Goal: Task Accomplishment & Management: Manage account settings

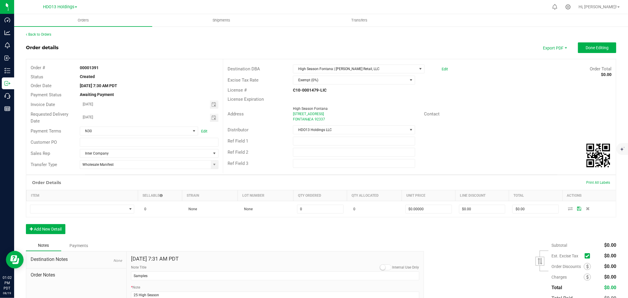
scroll to position [42, 0]
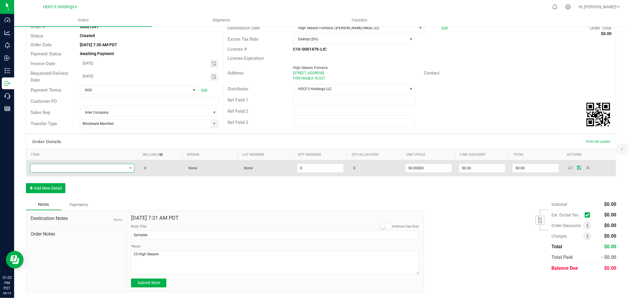
click at [50, 165] on span "NO DATA FOUND" at bounding box center [78, 168] width 97 height 8
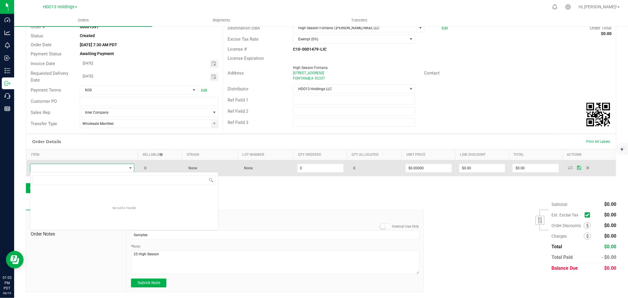
scroll to position [9, 103]
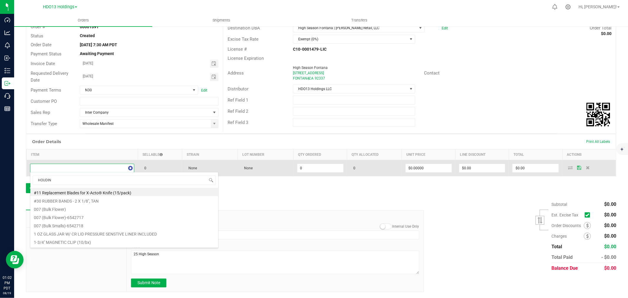
type input "HOUDINI"
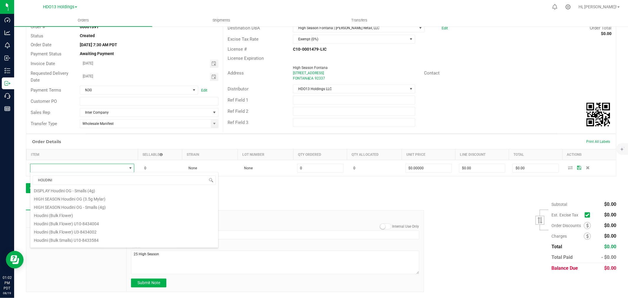
scroll to position [0, 0]
click at [78, 216] on li "HIGH SEASON Houdini OG - Smalls (4g)" at bounding box center [124, 217] width 188 height 8
type input "0 ea"
type input "$12.00000"
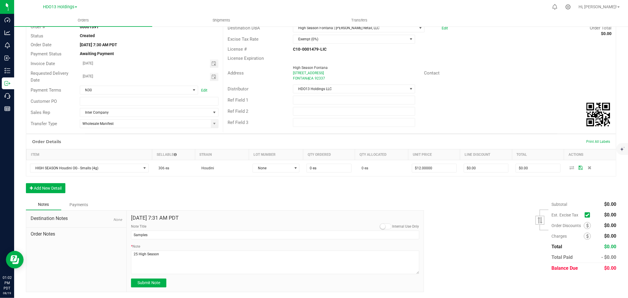
click at [78, 216] on span "Destination Notes" at bounding box center [76, 218] width 91 height 7
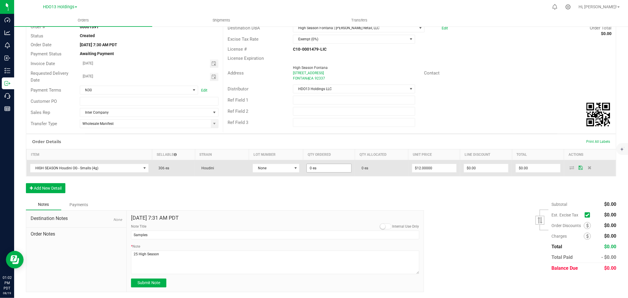
drag, startPoint x: 346, startPoint y: 172, endPoint x: 313, endPoint y: 164, distance: 33.3
click at [343, 170] on span "0 ea" at bounding box center [328, 168] width 45 height 9
click at [313, 164] on input "0" at bounding box center [329, 168] width 44 height 8
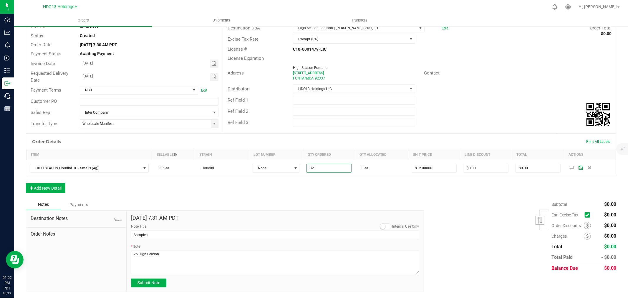
type input "32 ea"
type input "$384.00"
click at [309, 180] on div "Order Details Print All Labels Item Sellable Strain Lot Number Qty Ordered Qty …" at bounding box center [321, 166] width 590 height 65
click at [63, 184] on button "Add New Detail" at bounding box center [45, 188] width 39 height 10
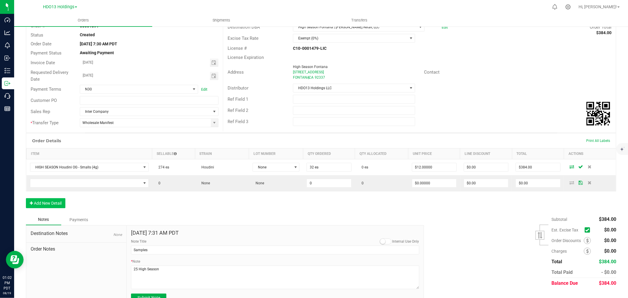
click at [60, 189] on td at bounding box center [89, 183] width 126 height 16
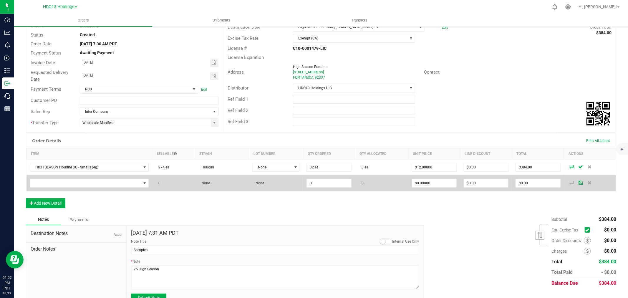
click at [60, 188] on td at bounding box center [89, 183] width 126 height 16
click at [62, 185] on span "NO DATA FOUND" at bounding box center [85, 183] width 111 height 8
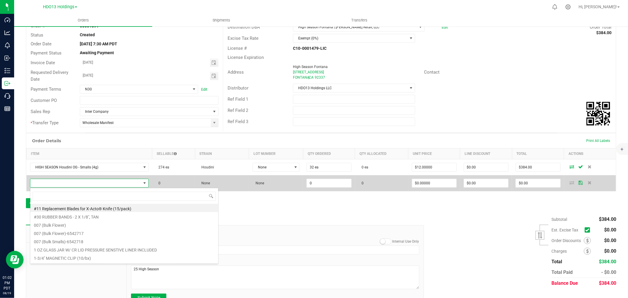
scroll to position [9, 115]
type input "HOUDI"
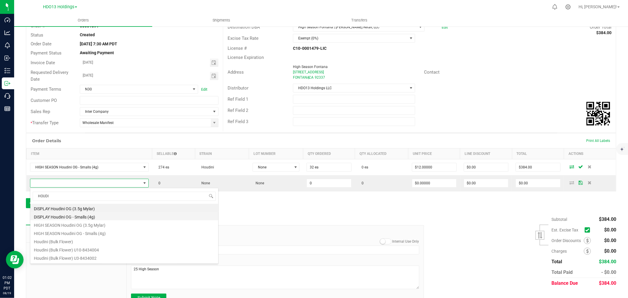
click at [77, 216] on li "DISPLAY Houdini OG - Smalls (4g)" at bounding box center [124, 216] width 188 height 8
type input "0 ea"
type input "$0.01000"
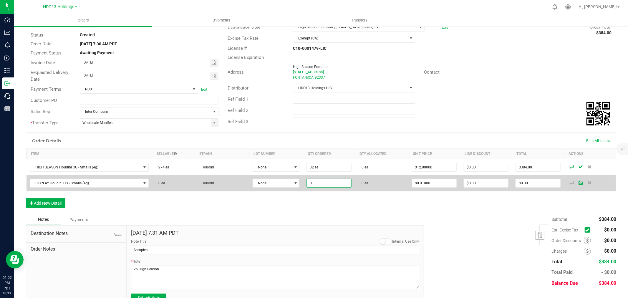
click at [316, 183] on input "0" at bounding box center [329, 183] width 44 height 8
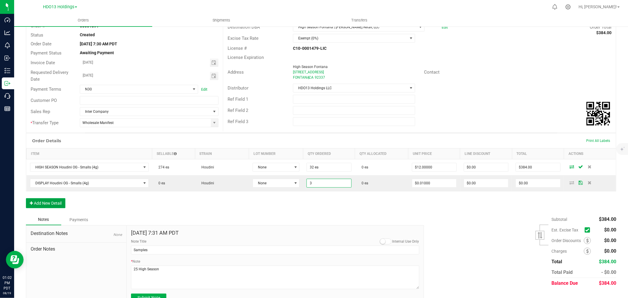
type input "3 ea"
type input "$0.03"
click at [63, 201] on button "Add New Detail" at bounding box center [45, 203] width 39 height 10
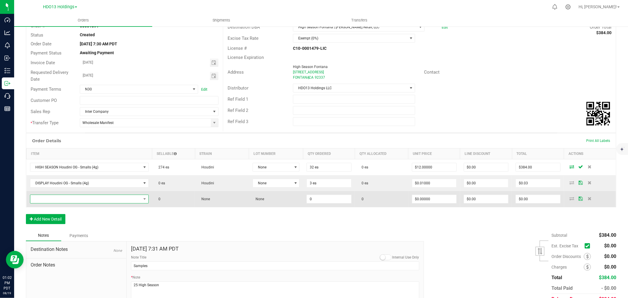
click at [60, 199] on span "NO DATA FOUND" at bounding box center [85, 199] width 111 height 8
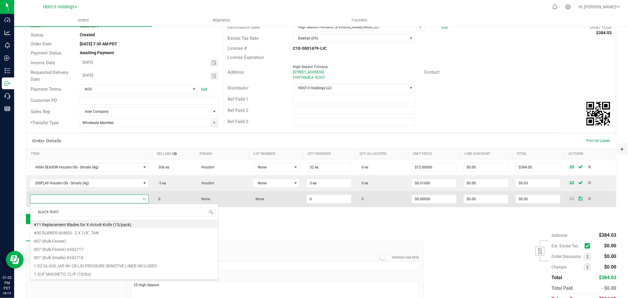
type input "BLACK [PERSON_NAME]"
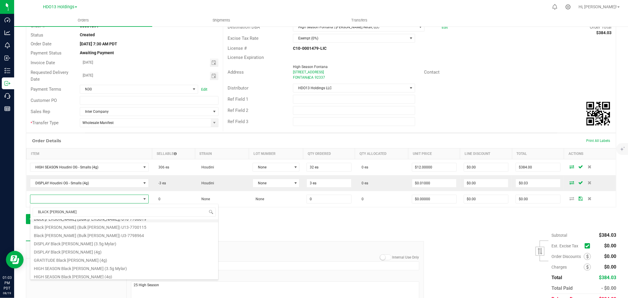
scroll to position [56, 0]
click at [135, 250] on li "HIGH SEASON Black [PERSON_NAME] (3.5g Mylar)" at bounding box center [124, 250] width 188 height 8
type input "0 ea"
type input "$14.00000"
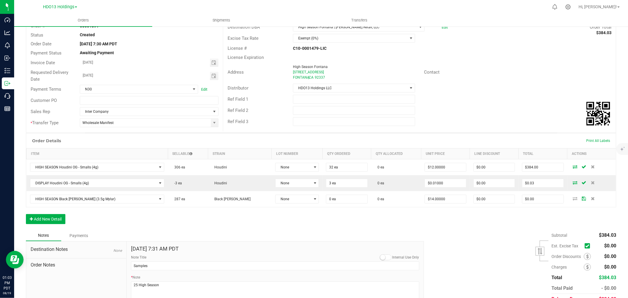
click at [491, 105] on div "Ref Field 2" at bounding box center [419, 110] width 393 height 11
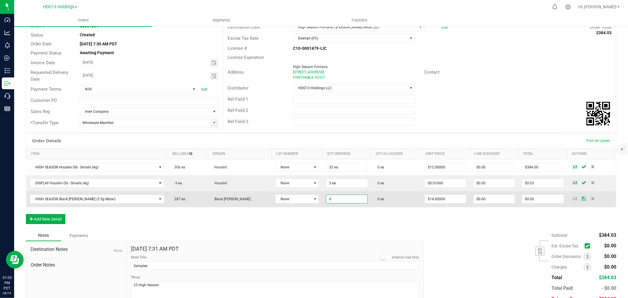
click at [338, 201] on input "0" at bounding box center [346, 199] width 41 height 8
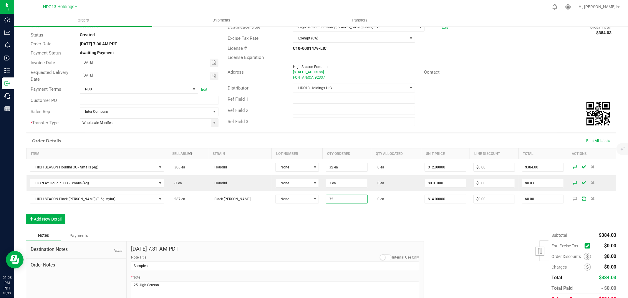
type input "32 ea"
type input "$448.00"
click at [334, 209] on div "Order Details Print All Labels Item Sellable Strain Lot Number Qty Ordered Qty …" at bounding box center [321, 181] width 590 height 97
click at [68, 218] on div "Order Details Print All Labels Item Sellable Strain Lot Number Qty Ordered Qty …" at bounding box center [321, 181] width 590 height 97
click at [62, 219] on button "Add New Detail" at bounding box center [45, 219] width 39 height 10
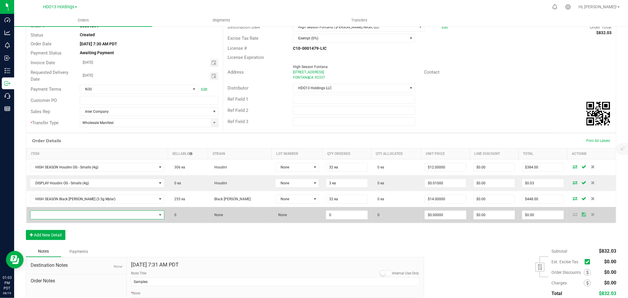
click at [70, 214] on span "NO DATA FOUND" at bounding box center [93, 215] width 127 height 8
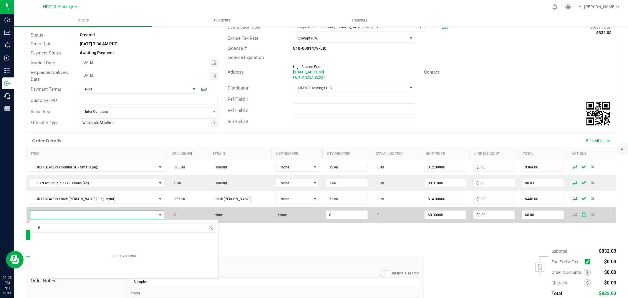
scroll to position [9, 115]
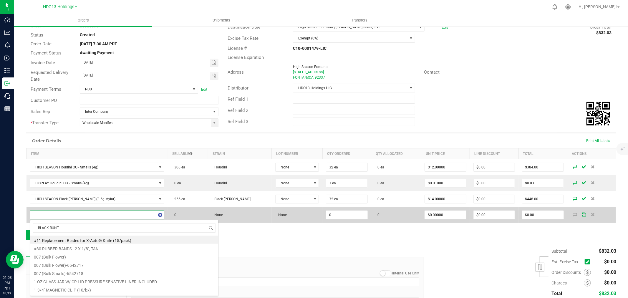
type input "BLACK [PERSON_NAME]"
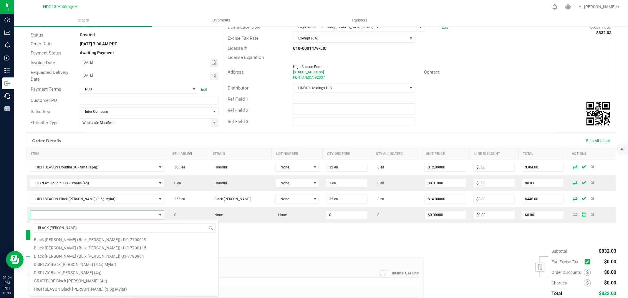
scroll to position [57, 0]
click at [112, 240] on li "DISPLAY Black [PERSON_NAME] (3.5g Mylar)" at bounding box center [124, 241] width 188 height 8
type input "0 ea"
type input "$0.01000"
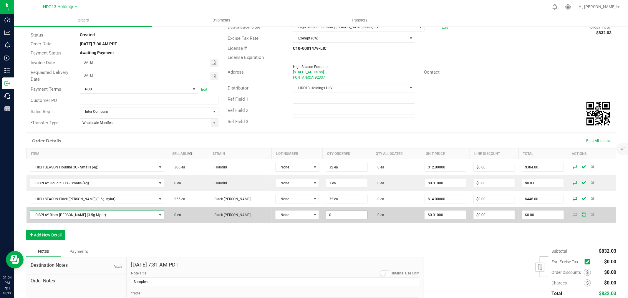
click at [326, 218] on input "0" at bounding box center [346, 215] width 41 height 8
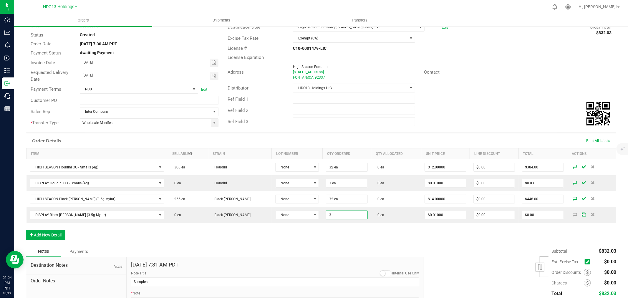
type input "3 ea"
type input "$0.03"
click at [310, 234] on div "Order Details Print All Labels Item Sellable Strain Lot Number Qty Ordered Qty …" at bounding box center [321, 189] width 590 height 113
click at [48, 233] on button "Add New Detail" at bounding box center [45, 235] width 39 height 10
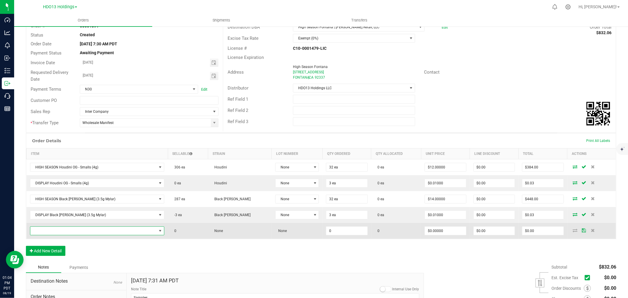
drag, startPoint x: 48, startPoint y: 233, endPoint x: 54, endPoint y: 228, distance: 7.5
click at [54, 228] on span "NO DATA FOUND" at bounding box center [93, 231] width 127 height 8
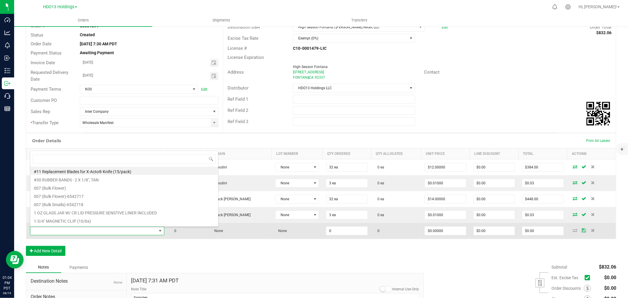
scroll to position [9, 115]
type input "HOUDI"
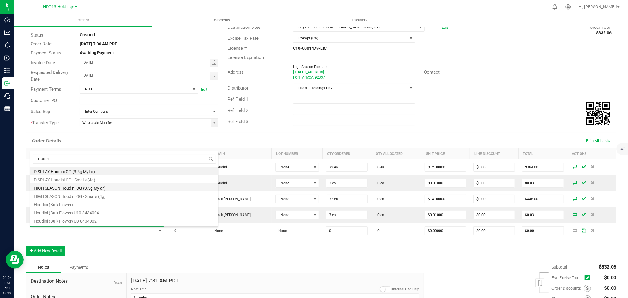
click at [89, 186] on li "HIGH SEASON Houdini OG (3.5g Mylar)" at bounding box center [124, 187] width 188 height 8
type input "0 ea"
type input "$14.00000"
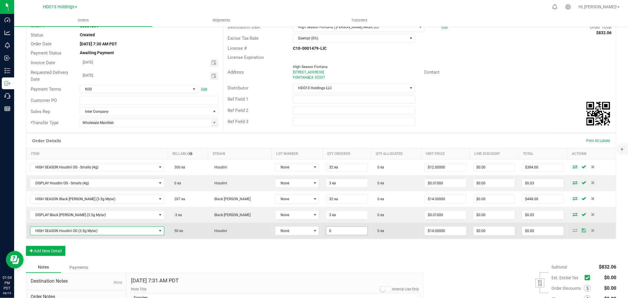
click at [333, 231] on input "0" at bounding box center [346, 231] width 41 height 8
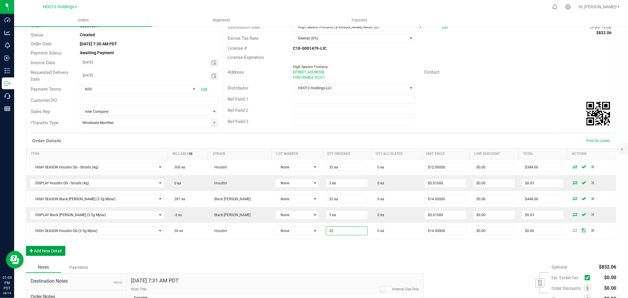
type input "32 ea"
type input "$448.00"
click at [44, 252] on button "Add New Detail" at bounding box center [45, 251] width 39 height 10
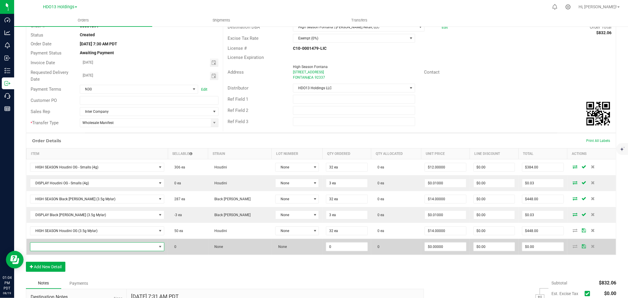
click at [49, 246] on span "NO DATA FOUND" at bounding box center [93, 247] width 127 height 8
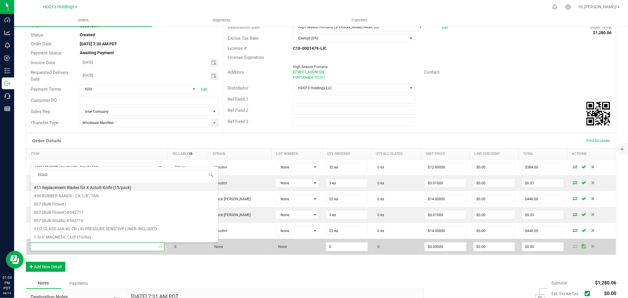
type input "HOUDI"
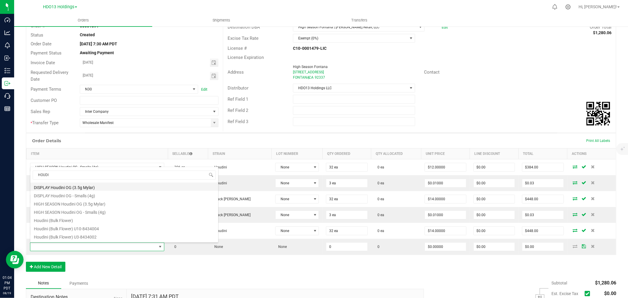
click at [84, 187] on li "DISPLAY Houdini OG (3.5g Mylar)" at bounding box center [124, 187] width 188 height 8
type input "0 ea"
type input "$0.01000"
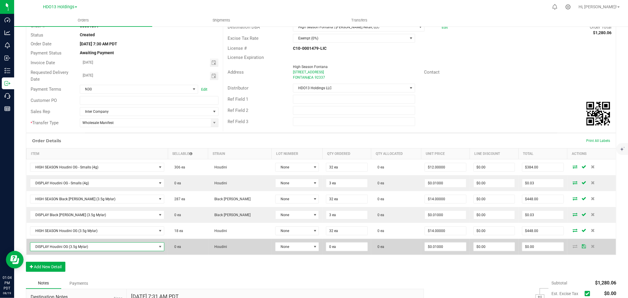
click at [322, 253] on td "0 ea" at bounding box center [346, 247] width 49 height 16
click at [322, 252] on td "0 ea" at bounding box center [346, 247] width 49 height 16
click at [326, 247] on input "0" at bounding box center [346, 247] width 41 height 8
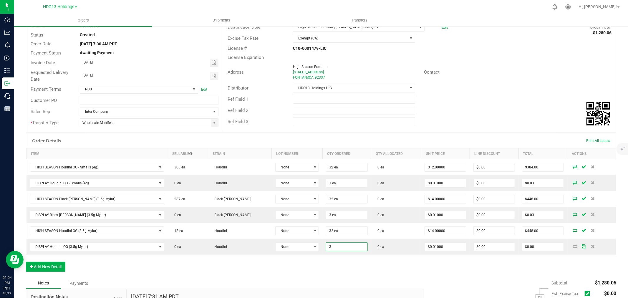
type input "3 ea"
type input "$0.03"
click at [311, 258] on div "Order Details Print All Labels Item Sellable Strain Lot Number Qty Ordered Qty …" at bounding box center [321, 205] width 590 height 145
click at [41, 265] on button "Add New Detail" at bounding box center [45, 267] width 39 height 10
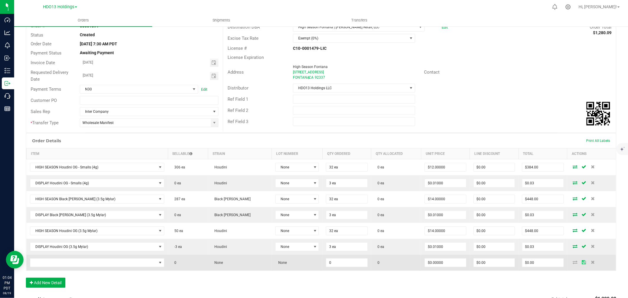
click at [87, 269] on td at bounding box center [97, 263] width 142 height 16
click at [86, 264] on span "NO DATA FOUND" at bounding box center [93, 263] width 127 height 8
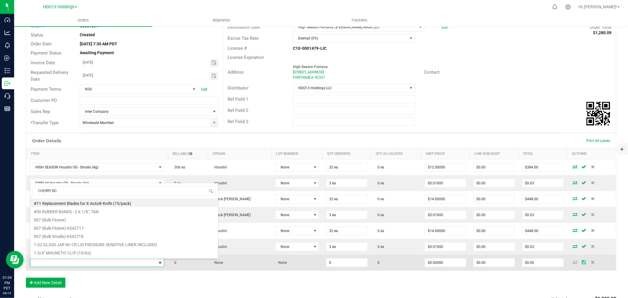
type input "CHERRY BOM"
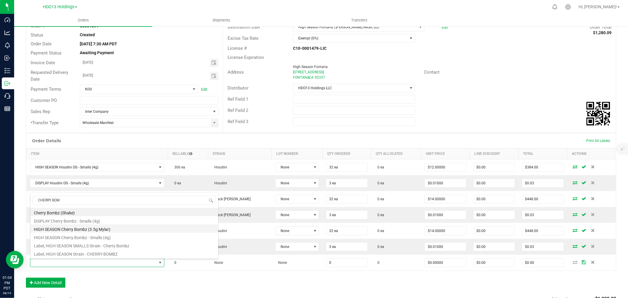
click at [138, 230] on li "HIGH SEASON Cherry Bombz (3.5g Mylar)" at bounding box center [124, 228] width 188 height 8
type input "0 ea"
type input "$14.00000"
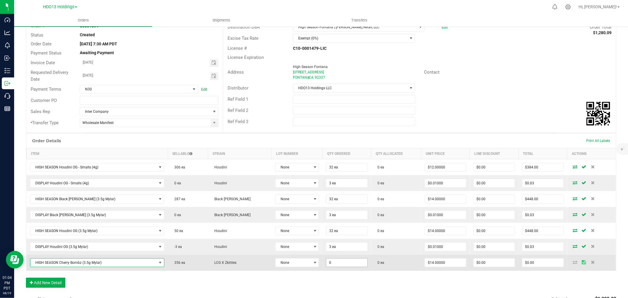
click at [342, 262] on input "0" at bounding box center [346, 263] width 41 height 8
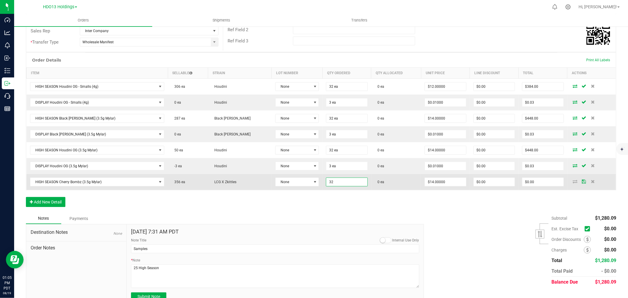
scroll to position [137, 0]
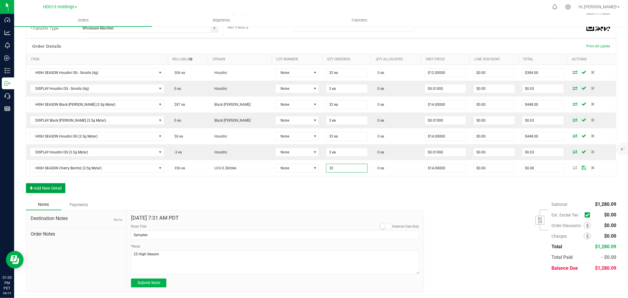
type input "32 ea"
type input "$448.00"
click at [53, 190] on button "Add New Detail" at bounding box center [45, 188] width 39 height 10
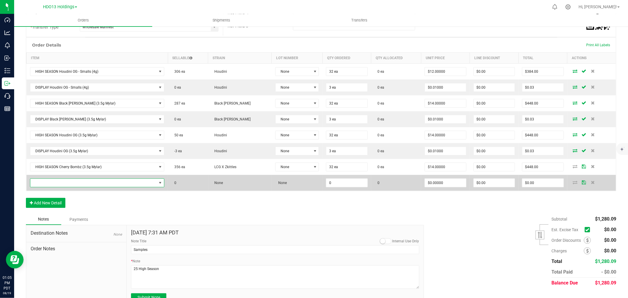
click at [57, 183] on span "NO DATA FOUND" at bounding box center [93, 183] width 127 height 8
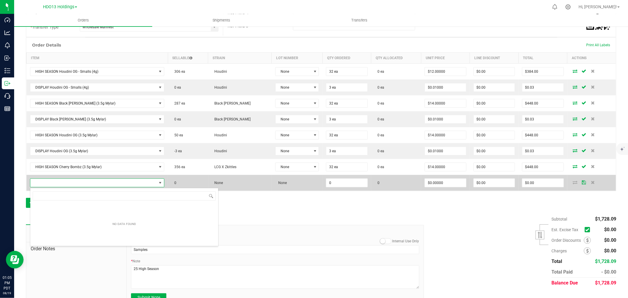
scroll to position [9, 116]
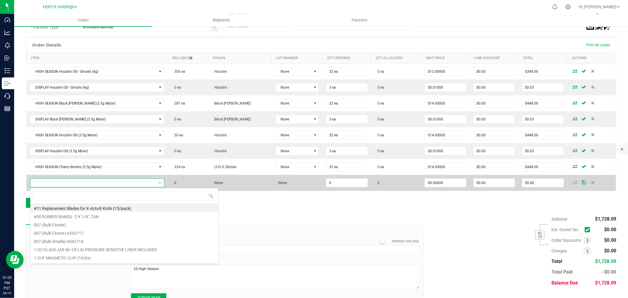
type input "B"
type input "CHERRY BOMB"
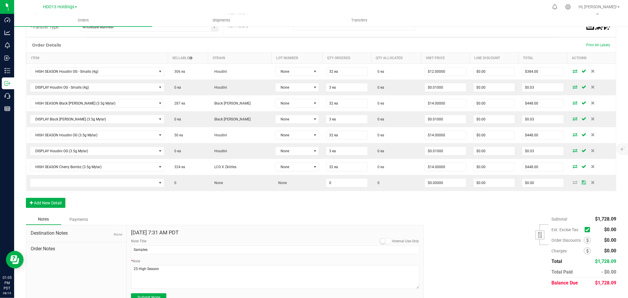
drag, startPoint x: 303, startPoint y: 221, endPoint x: 333, endPoint y: 212, distance: 31.8
click at [303, 221] on div "Notes Payments" at bounding box center [223, 219] width 394 height 11
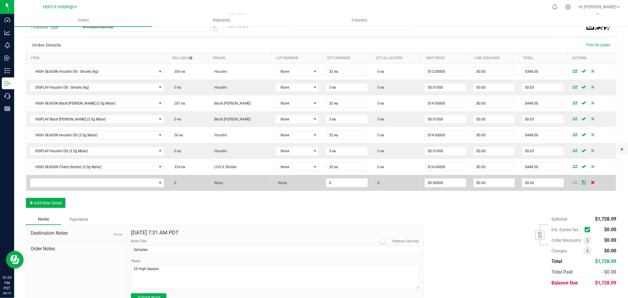
click at [591, 181] on icon at bounding box center [593, 182] width 4 height 4
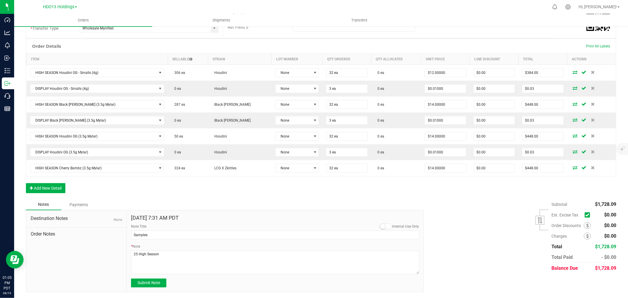
scroll to position [0, 0]
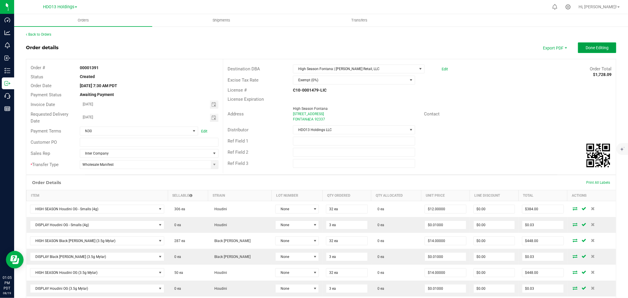
click at [598, 46] on span "Done Editing" at bounding box center [597, 47] width 23 height 5
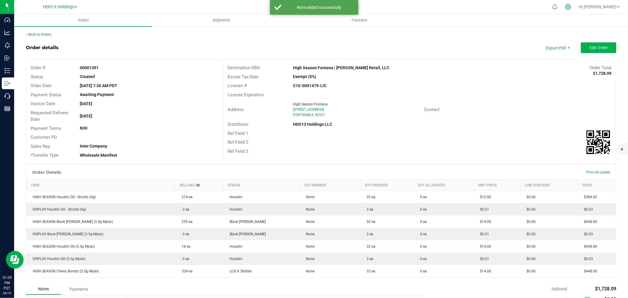
click at [571, 7] on icon at bounding box center [568, 7] width 6 height 6
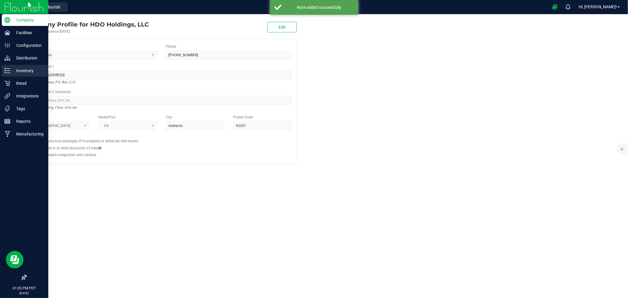
click at [9, 68] on icon at bounding box center [7, 71] width 6 height 6
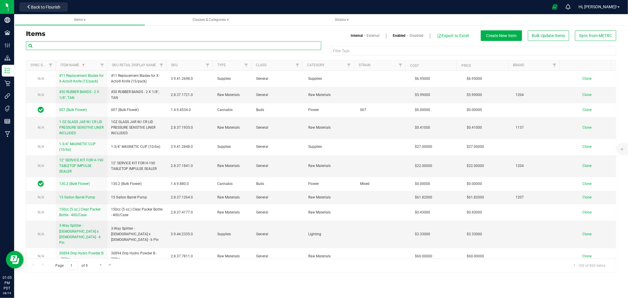
click at [74, 47] on input "text" at bounding box center [173, 45] width 295 height 9
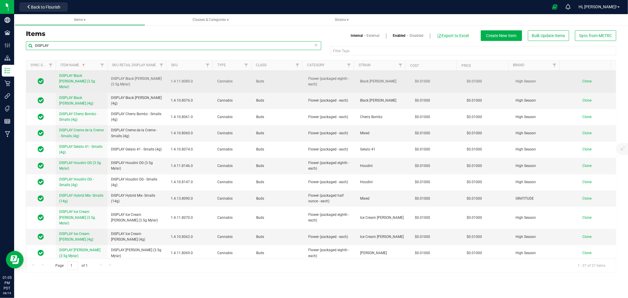
type input "DISPLAY"
drag, startPoint x: 121, startPoint y: 82, endPoint x: 109, endPoint y: 76, distance: 13.0
click at [109, 77] on td "DISPLAY Black [PERSON_NAME] (3.5g Mylar)" at bounding box center [137, 82] width 60 height 22
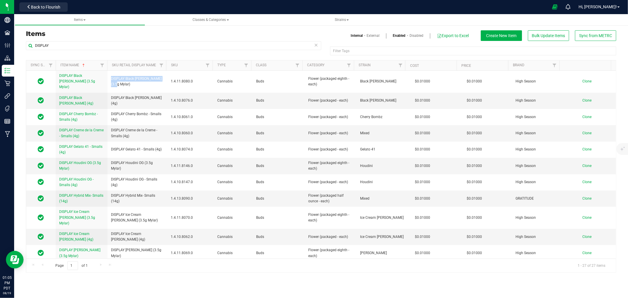
copy span "DISPLAY Black [PERSON_NAME] (3.5g Mylar)"
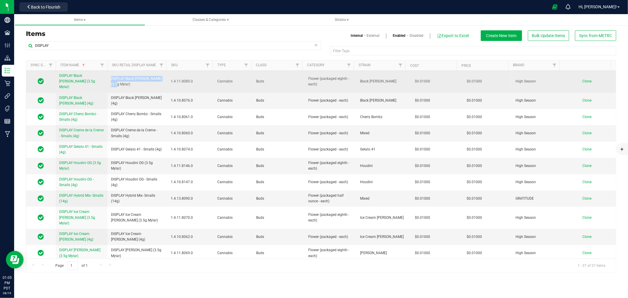
click at [582, 79] on span "Clone" at bounding box center [586, 81] width 9 height 4
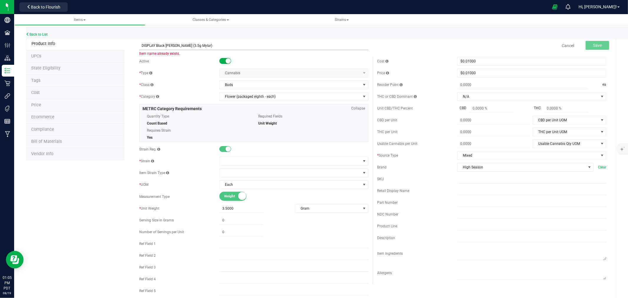
click at [174, 46] on input "DISPLAY Black [PERSON_NAME] (3.5g Mylar)" at bounding box center [253, 45] width 229 height 9
type input "DISPLAY Cherry Bombz (3.5g Mylar)"
click at [246, 155] on div "Active * Type Cannabis Select type Cannabis Non-Inventory Raw Materials Supplie…" at bounding box center [254, 177] width 238 height 241
click at [250, 157] on span at bounding box center [290, 161] width 141 height 8
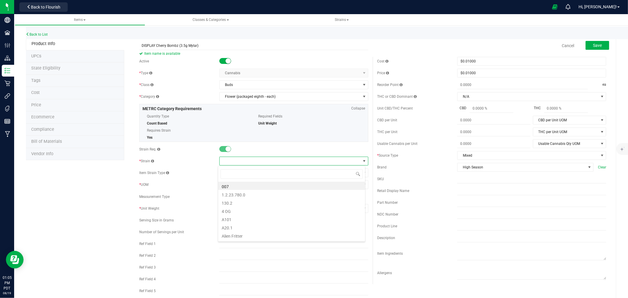
scroll to position [9, 148]
click at [250, 157] on span at bounding box center [290, 161] width 141 height 8
type input "lcg"
click at [246, 190] on li "LCG X Zkittles" at bounding box center [291, 186] width 147 height 8
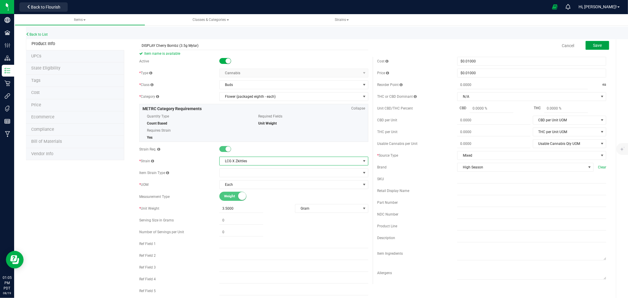
click at [589, 42] on button "Save" at bounding box center [598, 45] width 24 height 9
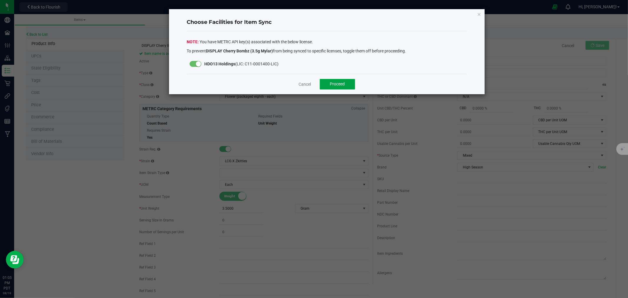
click at [342, 84] on span "Proceed" at bounding box center [337, 84] width 15 height 5
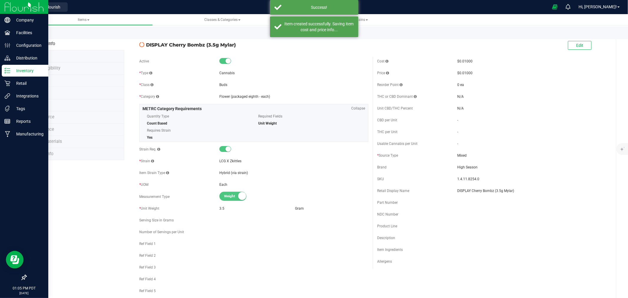
click at [11, 6] on img at bounding box center [23, 7] width 39 height 14
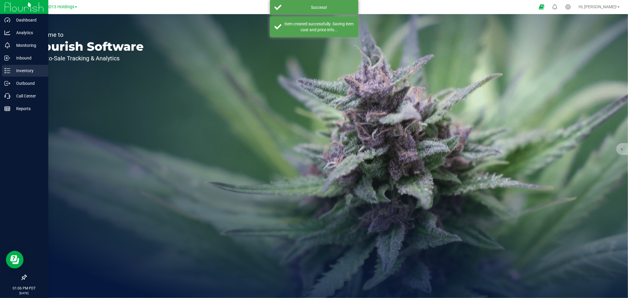
click at [20, 66] on div "Inventory" at bounding box center [25, 71] width 47 height 12
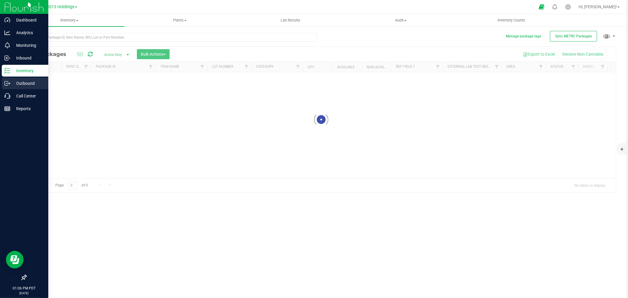
click at [9, 79] on div "Outbound" at bounding box center [25, 83] width 47 height 12
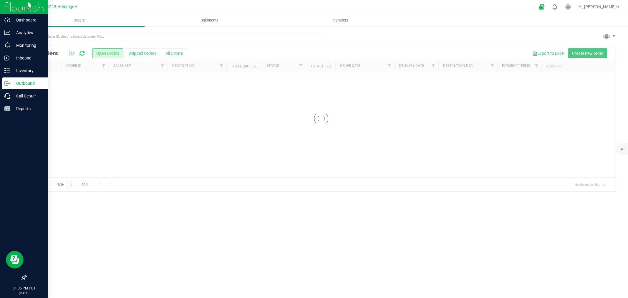
click at [14, 83] on p "Outbound" at bounding box center [27, 83] width 35 height 7
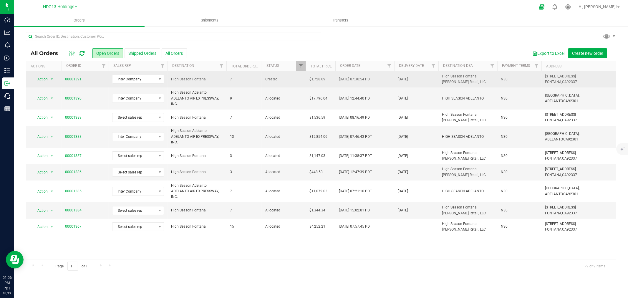
click at [70, 77] on link "00001391" at bounding box center [73, 80] width 16 height 6
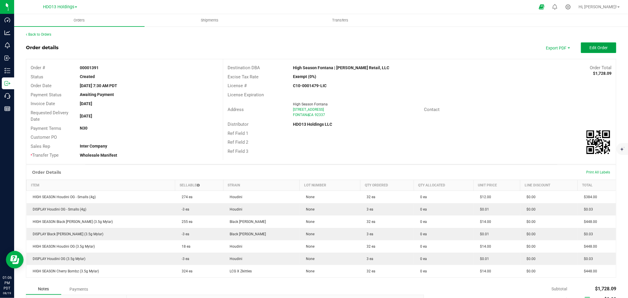
click at [589, 46] on span "Edit Order" at bounding box center [598, 47] width 18 height 5
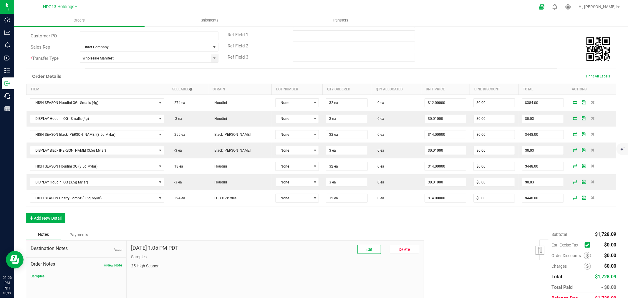
scroll to position [134, 0]
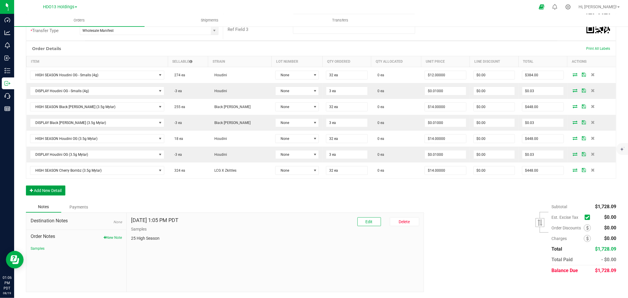
click at [48, 186] on button "Add New Detail" at bounding box center [45, 190] width 39 height 10
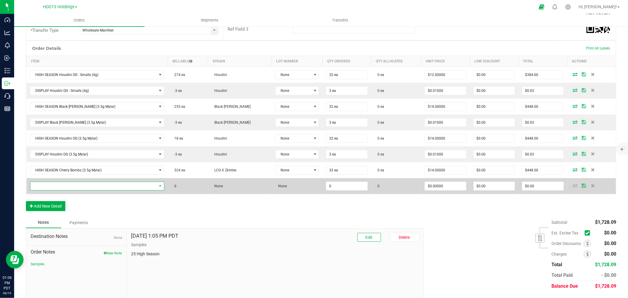
click at [89, 182] on span "NO DATA FOUND" at bounding box center [93, 186] width 127 height 8
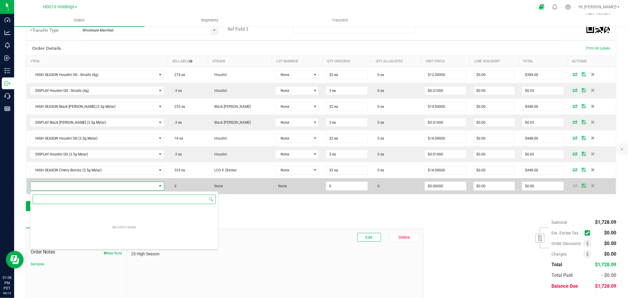
scroll to position [9, 119]
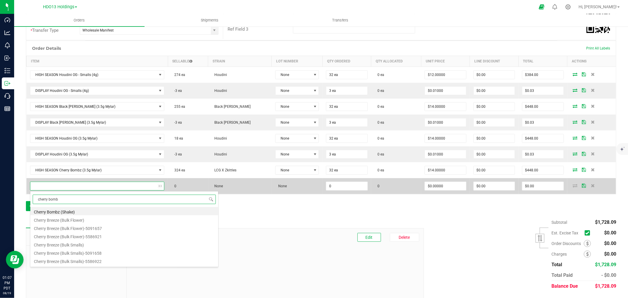
type input "cherry bombz"
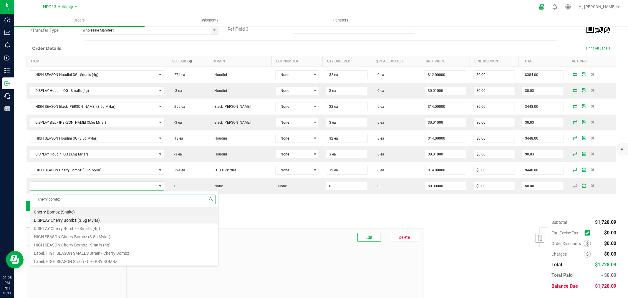
click at [93, 223] on li "DISPLAY Cherry Bombz (3.5g Mylar)" at bounding box center [124, 219] width 188 height 8
type input "0 ea"
type input "$0.01000"
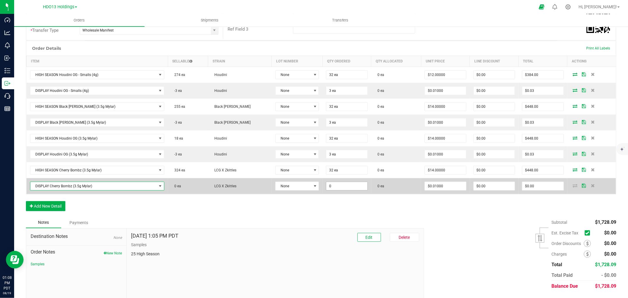
click at [343, 189] on input "0" at bounding box center [346, 186] width 41 height 8
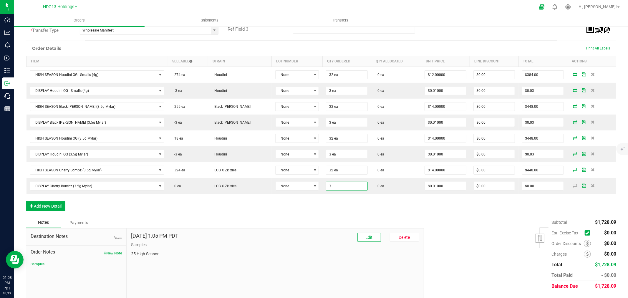
type input "3 ea"
type input "$0.03"
click at [398, 206] on div "Order Details Print All Labels Item Sellable Strain Lot Number Qty Ordered Qty …" at bounding box center [321, 129] width 590 height 176
click at [237, 210] on div "Order Details Print All Labels Item Sellable Strain Lot Number Qty Ordered Qty …" at bounding box center [321, 129] width 590 height 176
click at [50, 208] on button "Add New Detail" at bounding box center [45, 206] width 39 height 10
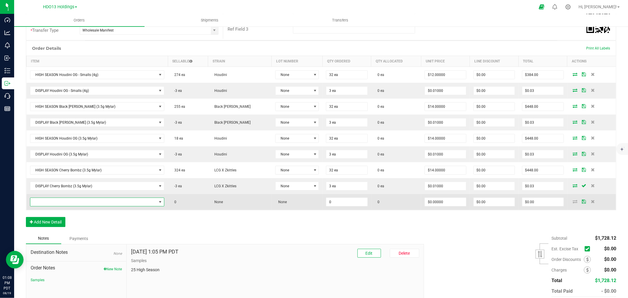
click at [47, 203] on span "NO DATA FOUND" at bounding box center [93, 202] width 127 height 8
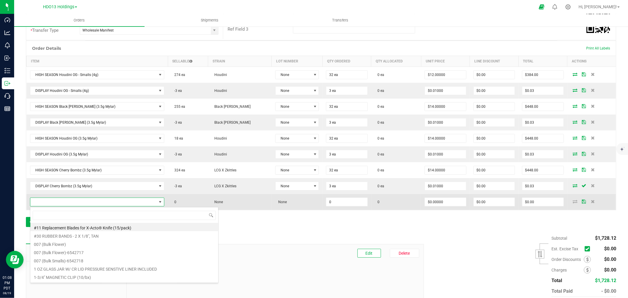
click at [47, 203] on span at bounding box center [93, 202] width 127 height 8
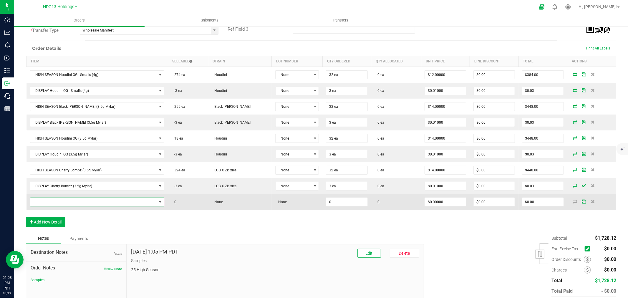
click at [47, 201] on span "NO DATA FOUND" at bounding box center [93, 202] width 127 height 8
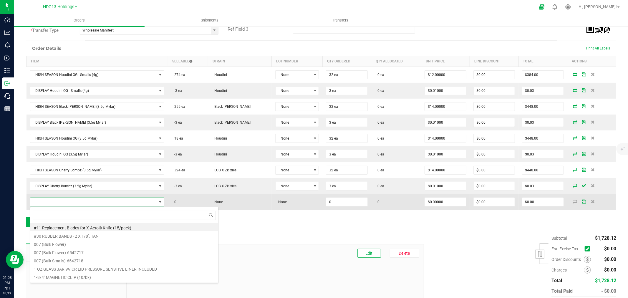
click at [47, 201] on span at bounding box center [93, 202] width 127 height 8
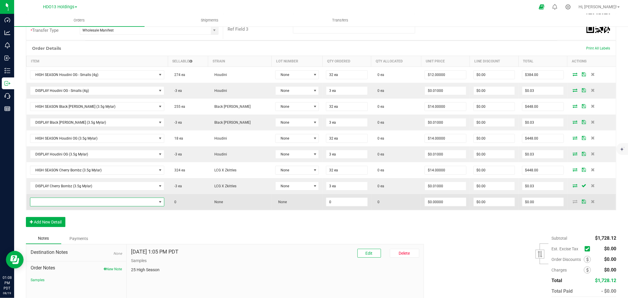
click at [47, 201] on span "NO DATA FOUND" at bounding box center [93, 202] width 127 height 8
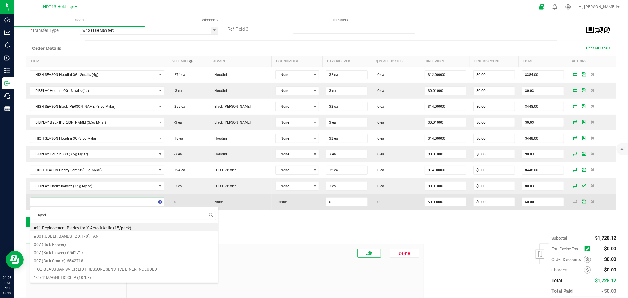
type input "hybrid"
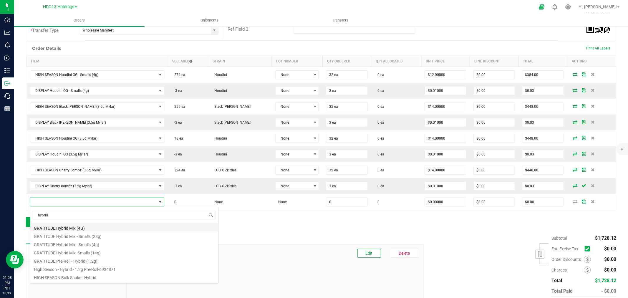
scroll to position [65, 0]
click at [100, 254] on li "HIGH SEASON Hybrid Mix (7g Mylar)" at bounding box center [124, 252] width 188 height 8
type input "0 ea"
type input "$30.00000"
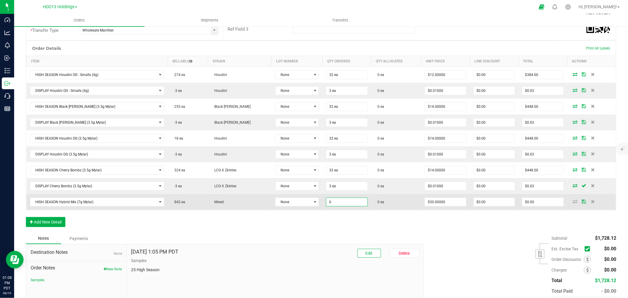
click at [332, 200] on input "0" at bounding box center [346, 202] width 41 height 8
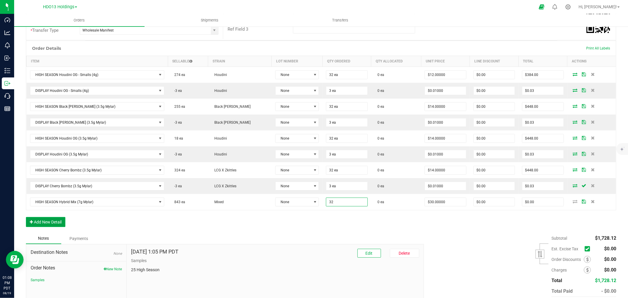
type input "32 ea"
type input "$960.00"
click at [48, 218] on button "Add New Detail" at bounding box center [45, 222] width 39 height 10
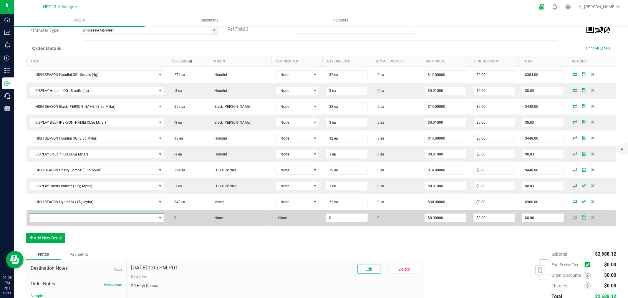
click at [55, 218] on span "NO DATA FOUND" at bounding box center [93, 218] width 127 height 8
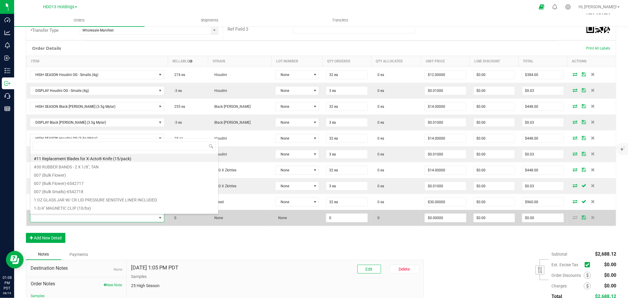
scroll to position [9, 119]
type input "hybrid"
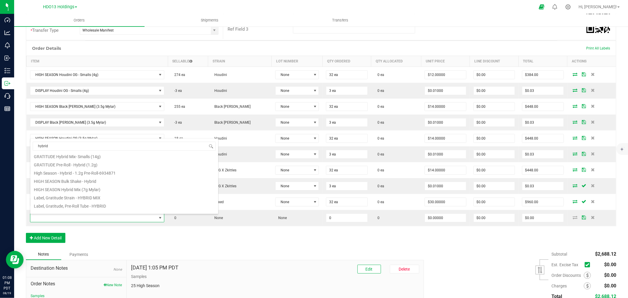
scroll to position [65, 0]
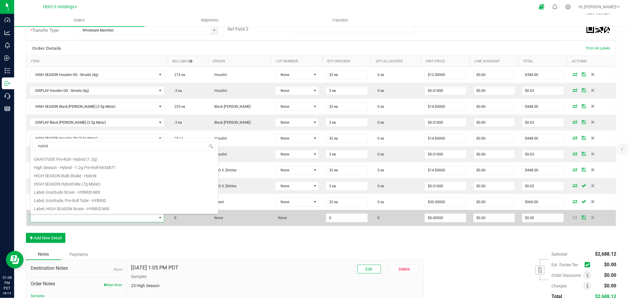
click at [224, 217] on td "None" at bounding box center [240, 218] width 64 height 16
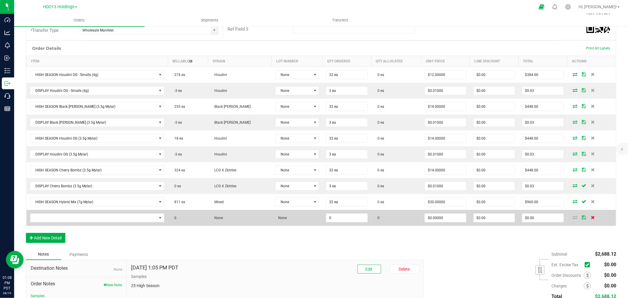
click at [591, 218] on icon at bounding box center [593, 218] width 4 height 4
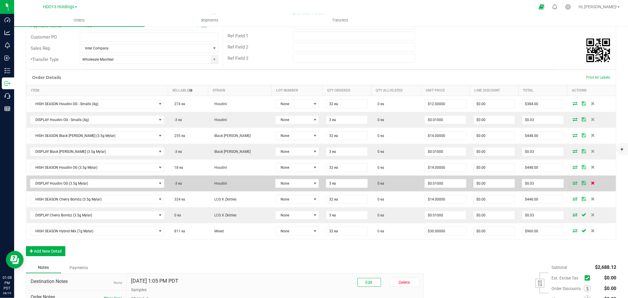
scroll to position [0, 0]
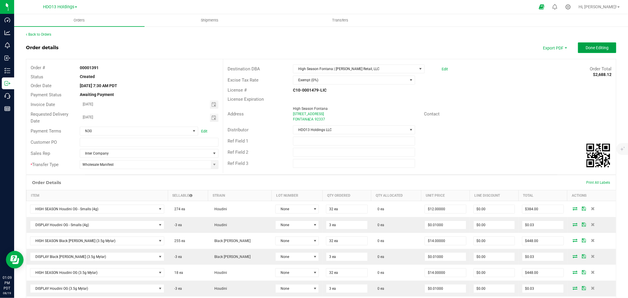
click at [592, 42] on button "Done Editing" at bounding box center [597, 47] width 38 height 11
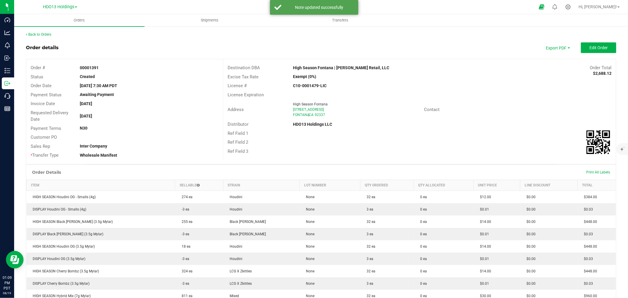
click at [571, 8] on icon at bounding box center [568, 7] width 6 height 6
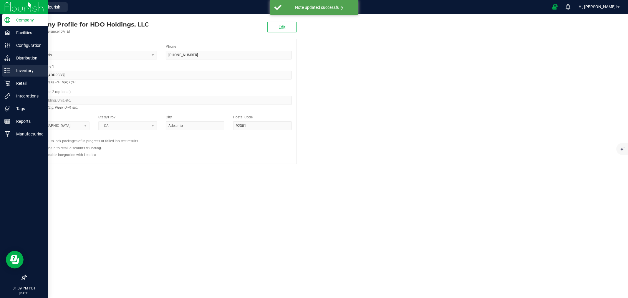
click at [29, 71] on p "Inventory" at bounding box center [27, 70] width 35 height 7
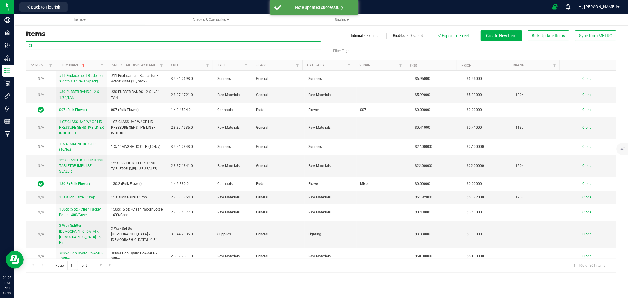
click at [77, 46] on input "text" at bounding box center [173, 45] width 295 height 9
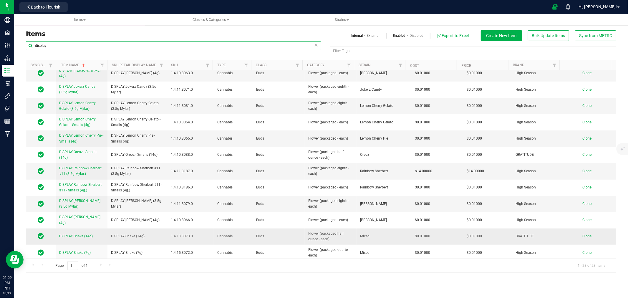
scroll to position [261, 0]
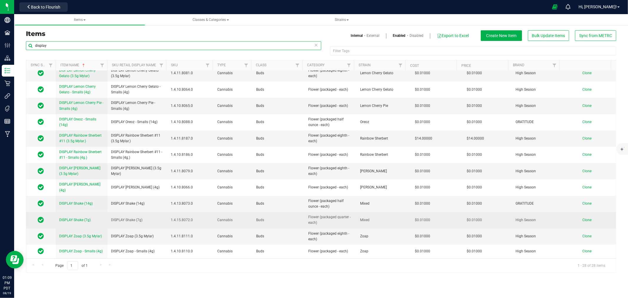
type input "display"
drag, startPoint x: 147, startPoint y: 202, endPoint x: 108, endPoint y: 208, distance: 38.7
click at [108, 212] on td "DISPLAY Shake (7g)" at bounding box center [137, 220] width 60 height 16
copy span "DISPLAY Shake (7g)"
click at [582, 218] on span "Clone" at bounding box center [586, 220] width 9 height 4
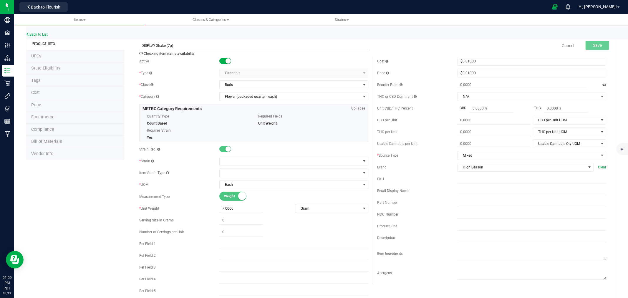
click at [164, 46] on input "DISPLAY Shake (7g)" at bounding box center [253, 45] width 229 height 9
click at [189, 64] on div "Active" at bounding box center [253, 61] width 229 height 9
click at [201, 44] on input "DISPLAY Hybrid Mix (7g)" at bounding box center [253, 45] width 229 height 9
type input "DISPLAY Hybrid Mix (7g Mylar)"
click at [248, 155] on div "Active * Type Cannabis Select type Cannabis Non-Inventory Raw Materials Supplie…" at bounding box center [254, 177] width 238 height 241
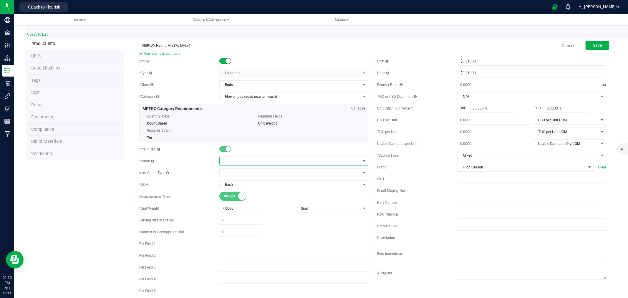
click at [245, 160] on span at bounding box center [290, 161] width 141 height 8
type input "mix"
click at [245, 189] on li "Mixed" at bounding box center [291, 186] width 147 height 8
click at [239, 184] on span "Each" at bounding box center [290, 184] width 141 height 8
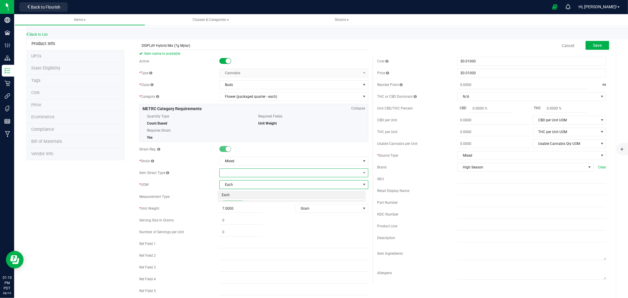
click at [236, 169] on span at bounding box center [290, 173] width 141 height 8
click at [173, 171] on div "Item Strain Type" at bounding box center [179, 172] width 80 height 5
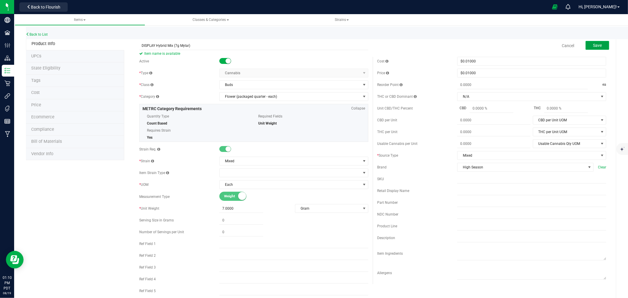
click at [598, 45] on button "Save" at bounding box center [598, 45] width 24 height 9
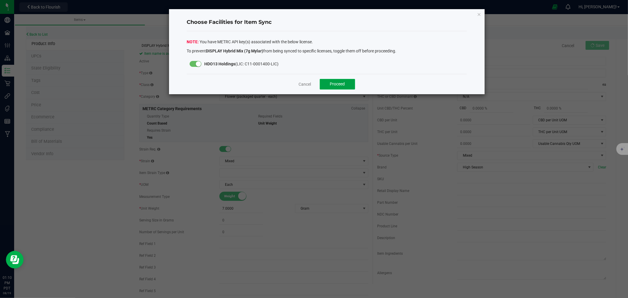
click at [333, 80] on button "Proceed" at bounding box center [337, 84] width 35 height 11
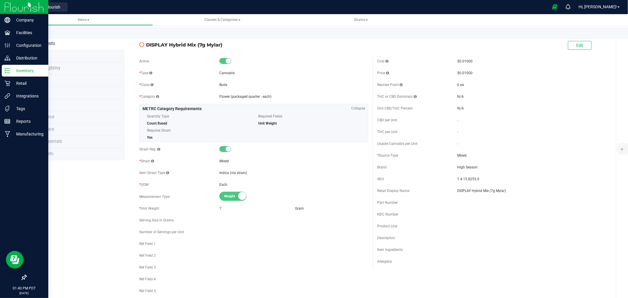
click at [4, 9] on div at bounding box center [24, 7] width 48 height 14
click at [13, 6] on img at bounding box center [23, 7] width 39 height 14
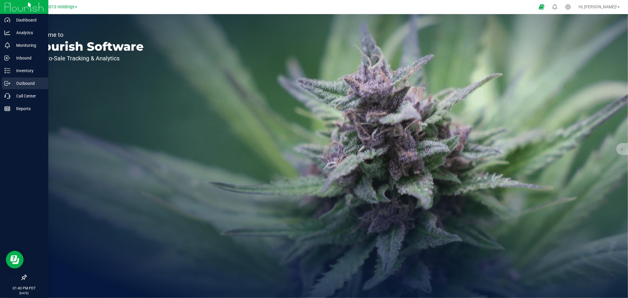
click at [22, 81] on p "Outbound" at bounding box center [27, 83] width 35 height 7
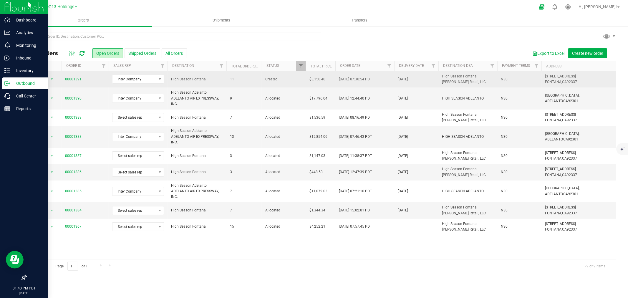
click at [69, 79] on link "00001391" at bounding box center [73, 80] width 16 height 6
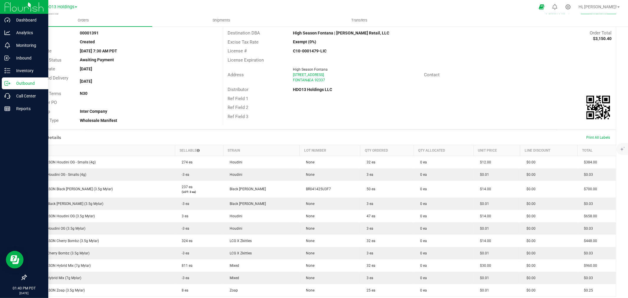
scroll to position [33, 0]
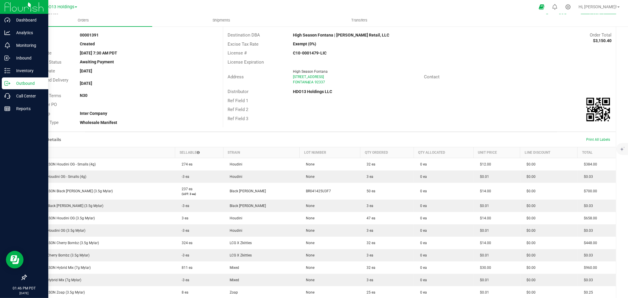
click at [545, 30] on div "Destination DBA High Season Fontana | [PERSON_NAME] Retail, LLC Order Total $3,…" at bounding box center [419, 76] width 393 height 101
click at [12, 69] on p "Inventory" at bounding box center [27, 70] width 35 height 7
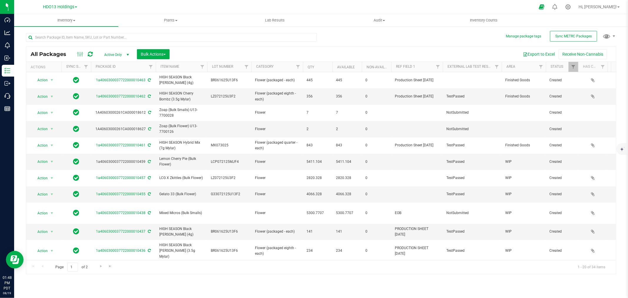
click at [619, 181] on div "Manage package tags Sync METRC Packages All Packages Active Only Active Only La…" at bounding box center [321, 116] width 614 height 180
click at [192, 40] on input "text" at bounding box center [171, 37] width 291 height 9
type input "10459"
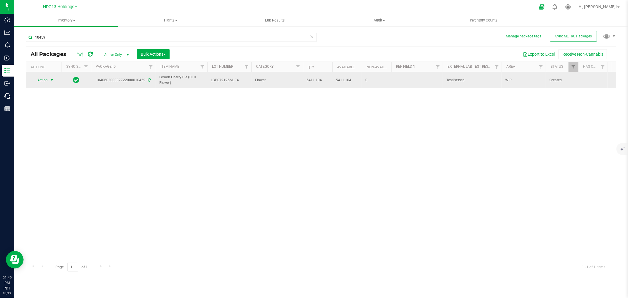
click at [34, 81] on span "Action" at bounding box center [40, 80] width 16 height 8
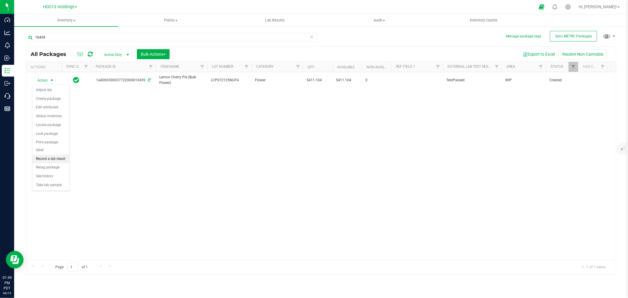
click at [56, 160] on li "Record a lab result" at bounding box center [50, 159] width 37 height 9
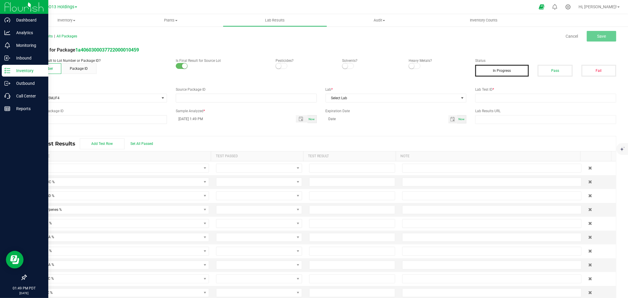
type input "1a4060300037722000010459"
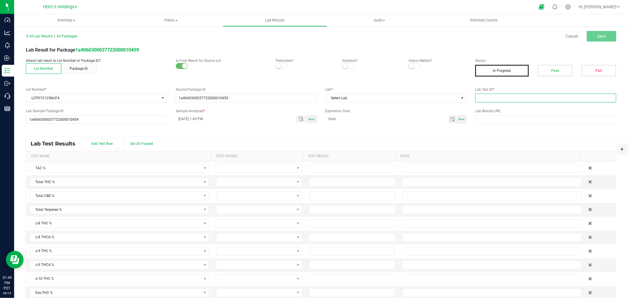
drag, startPoint x: 507, startPoint y: 97, endPoint x: 514, endPoint y: 90, distance: 9.8
click at [507, 97] on input "text" at bounding box center [545, 98] width 141 height 9
paste input "250807M003"
type input "250807M003"
click at [559, 70] on button "Pass" at bounding box center [555, 71] width 35 height 12
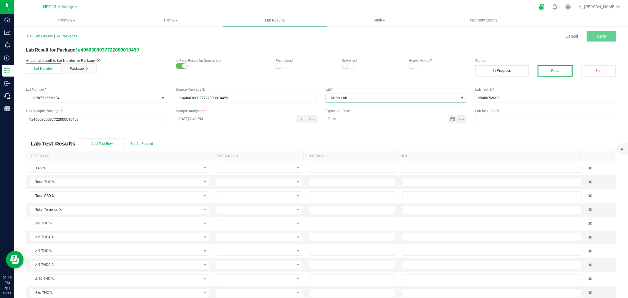
click at [340, 99] on span "Select Lab" at bounding box center [392, 98] width 133 height 8
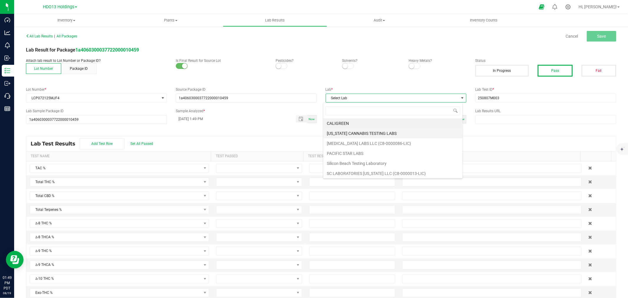
scroll to position [9, 140]
click at [339, 174] on li "SC LABORATORIES [US_STATE] LLC (C8-0000013-LIC)" at bounding box center [392, 173] width 139 height 10
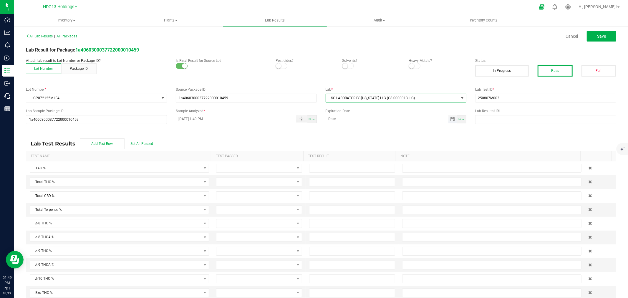
drag, startPoint x: 455, startPoint y: 120, endPoint x: 438, endPoint y: 121, distance: 16.9
click at [457, 119] on div "Now" at bounding box center [461, 119] width 9 height 8
click at [417, 118] on input "[DATE]" at bounding box center [387, 118] width 123 height 7
type input "[DATE]"
drag, startPoint x: 223, startPoint y: 183, endPoint x: 228, endPoint y: 185, distance: 4.7
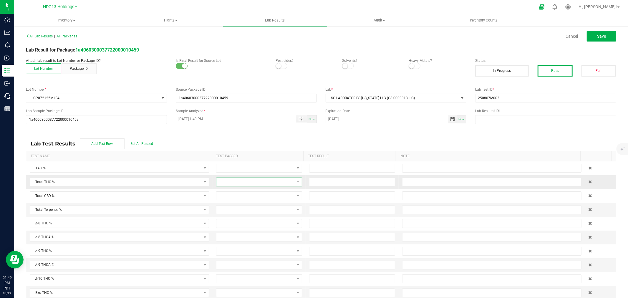
click at [224, 183] on span at bounding box center [255, 182] width 78 height 8
click at [233, 208] on li "Passed" at bounding box center [255, 208] width 84 height 10
click at [229, 199] on span at bounding box center [255, 196] width 78 height 8
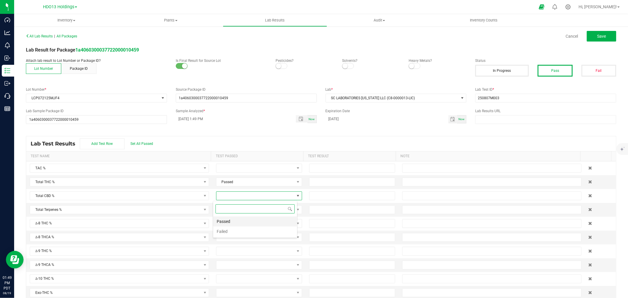
click at [233, 220] on li "Passed" at bounding box center [255, 221] width 84 height 10
click at [337, 186] on input at bounding box center [351, 182] width 85 height 8
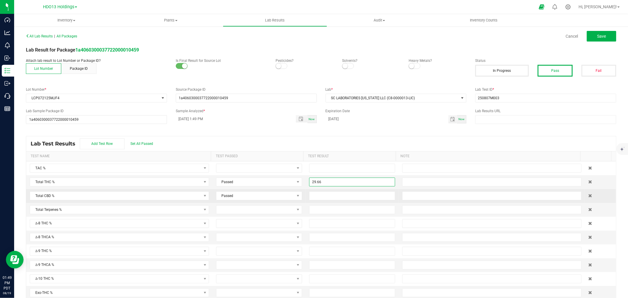
type input "29.6600"
click at [332, 201] on td at bounding box center [352, 196] width 93 height 14
click at [331, 198] on input at bounding box center [351, 196] width 85 height 8
type input "0.0700"
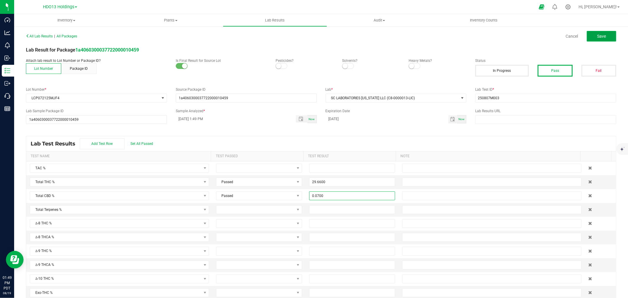
click at [598, 41] on button "Save" at bounding box center [601, 36] width 29 height 11
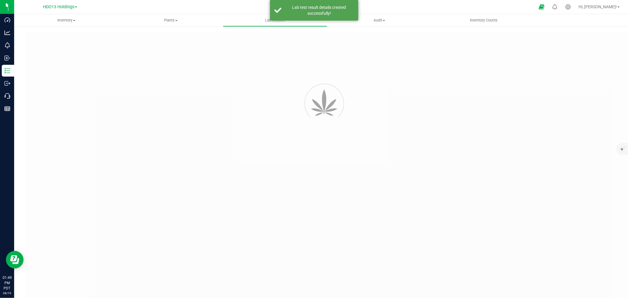
type input "1a4060300037722000010459"
type input "250807M003"
type input "1a4060300037722000010459"
type input "[DATE]"
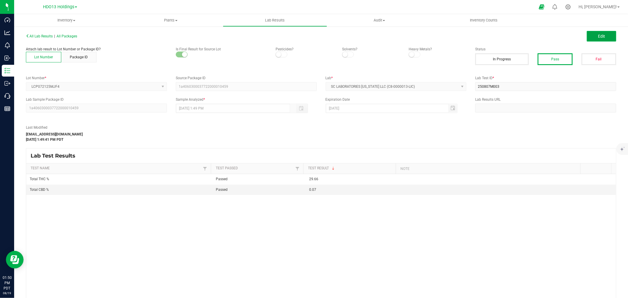
click at [594, 31] on button "Edit" at bounding box center [601, 36] width 29 height 11
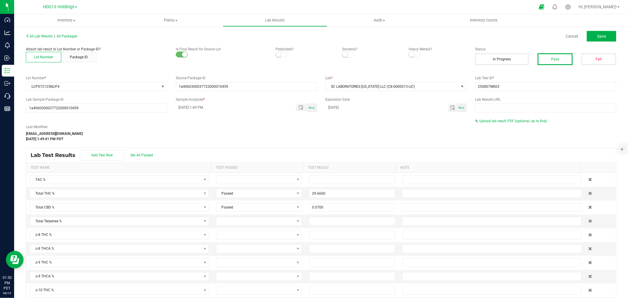
click at [502, 121] on span "Upload lab result PDF (optional, up to five)" at bounding box center [512, 121] width 67 height 4
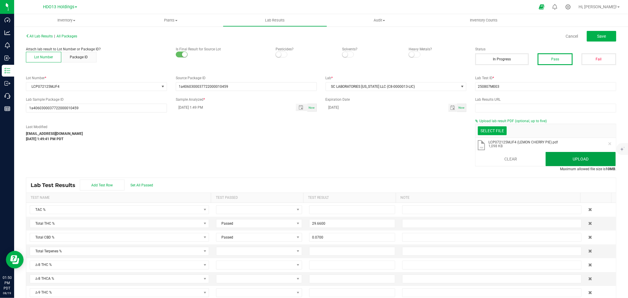
click at [566, 160] on button "Upload" at bounding box center [581, 159] width 70 height 14
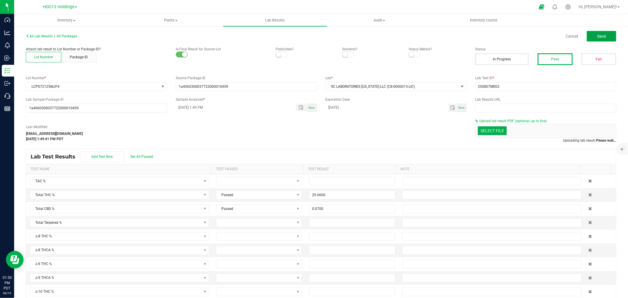
click at [602, 38] on button "Save" at bounding box center [601, 36] width 29 height 11
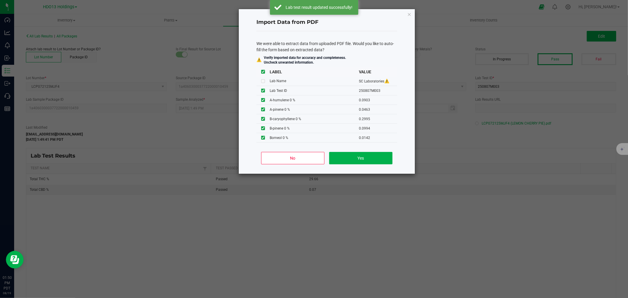
click at [453, 159] on ngb-modal-window "Import Data from PDF We were able to extract data from uploaded PDF file. Would…" at bounding box center [316, 149] width 632 height 298
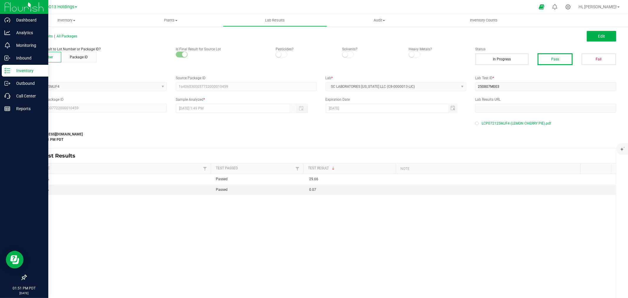
click at [24, 69] on p "Inventory" at bounding box center [27, 70] width 35 height 7
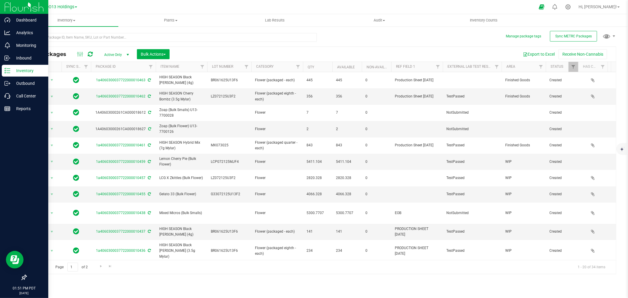
click at [154, 27] on div "Manage package tags Sync METRC Packages All Packages Active Only Active Only La…" at bounding box center [321, 116] width 614 height 180
click at [137, 42] on div at bounding box center [171, 40] width 291 height 14
click at [137, 40] on input "text" at bounding box center [171, 37] width 291 height 9
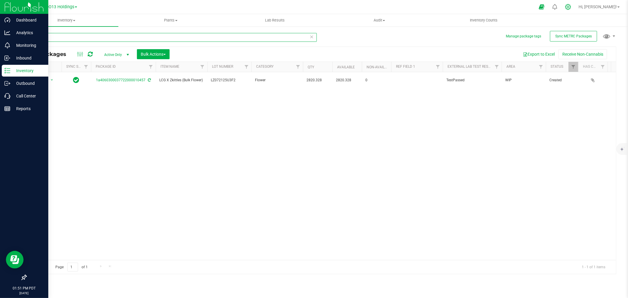
type input "10457"
click at [571, 5] on icon at bounding box center [568, 7] width 6 height 6
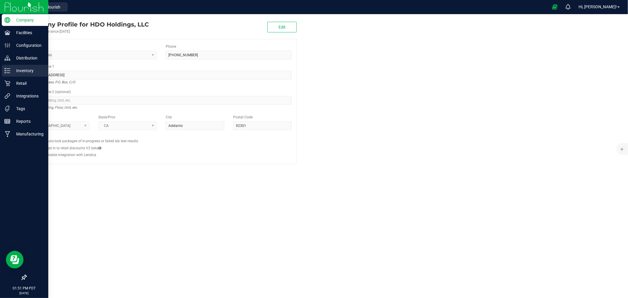
click at [8, 69] on line at bounding box center [8, 69] width 3 height 0
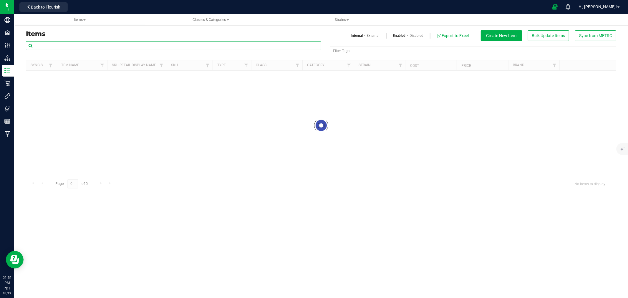
click at [104, 42] on input "text" at bounding box center [173, 45] width 295 height 9
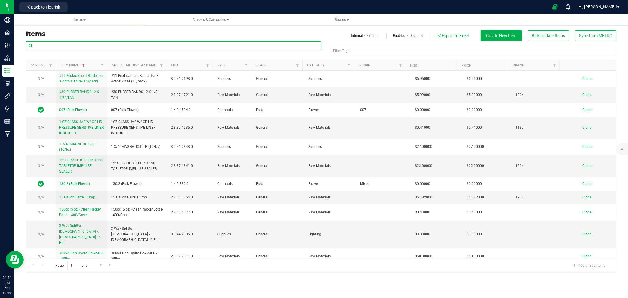
click at [104, 42] on input "text" at bounding box center [173, 45] width 295 height 9
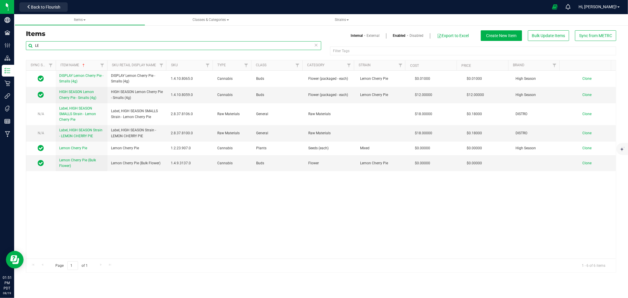
type input "L"
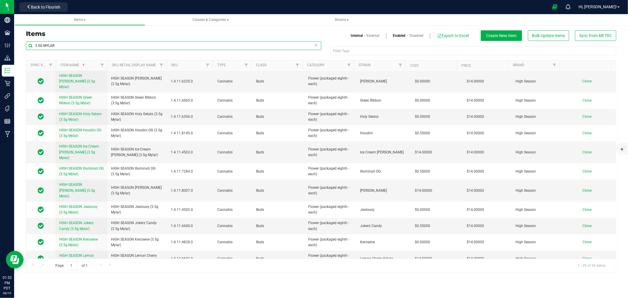
scroll to position [261, 0]
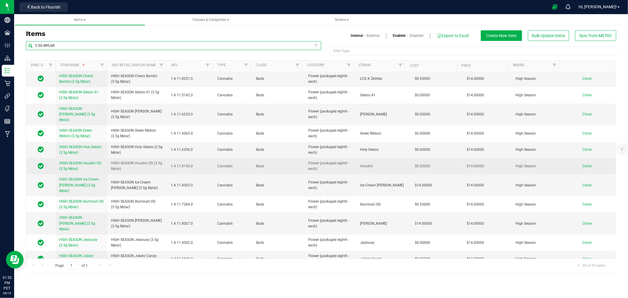
type input "3.5G MYLAR"
drag, startPoint x: 120, startPoint y: 148, endPoint x: 101, endPoint y: 136, distance: 22.2
click at [101, 158] on tr "HIGH SEASON Houdini OG (3.5g Mylar) HIGH SEASON Houdini OG (3.5g Mylar) 1.4.11.…" at bounding box center [321, 166] width 590 height 16
copy tr "HIGH SEASON Houdini OG (3.5g Mylar)"
click at [584, 164] on span "Clone" at bounding box center [586, 166] width 9 height 4
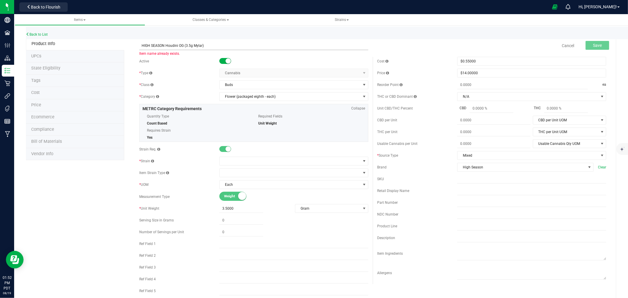
click at [186, 45] on input "HIGH SEASON Houdini OG (3.5g Mylar)" at bounding box center [253, 45] width 229 height 9
type input "HIGH SEASON Lemon Cherry Pie (3.5g Mylar)"
click at [242, 163] on span at bounding box center [290, 161] width 141 height 8
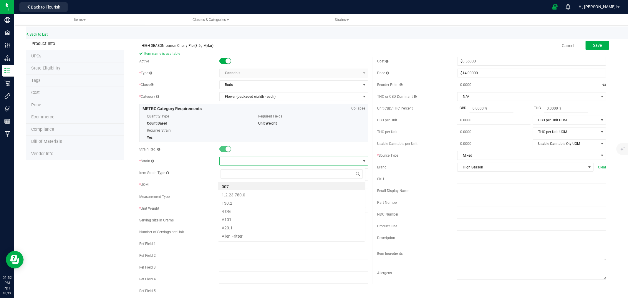
scroll to position [9, 148]
type input "lemon cherry"
click at [249, 196] on li "Lemon Cherry Pie" at bounding box center [291, 194] width 147 height 8
click at [463, 28] on div "Back to List" at bounding box center [340, 32] width 628 height 13
click at [597, 45] on span "Save" at bounding box center [597, 45] width 9 height 5
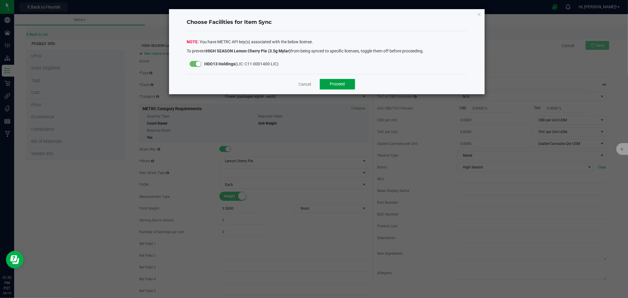
click at [348, 81] on button "Proceed" at bounding box center [337, 84] width 35 height 11
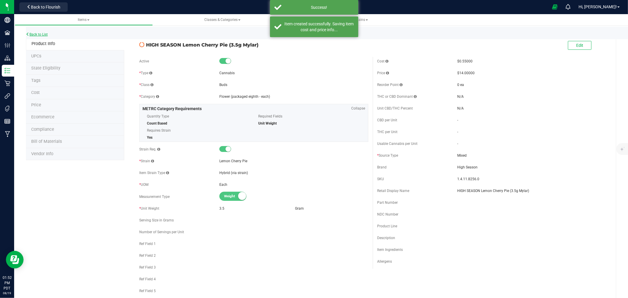
click at [30, 34] on link "Back to List" at bounding box center [37, 34] width 22 height 4
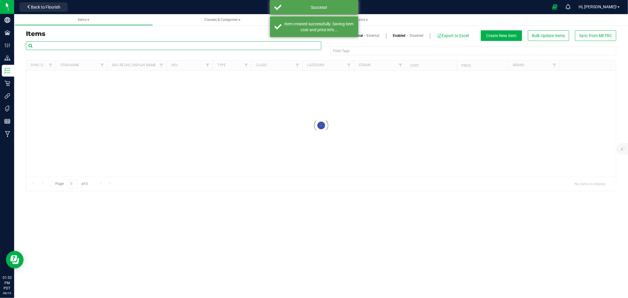
click at [137, 46] on input "text" at bounding box center [173, 45] width 295 height 9
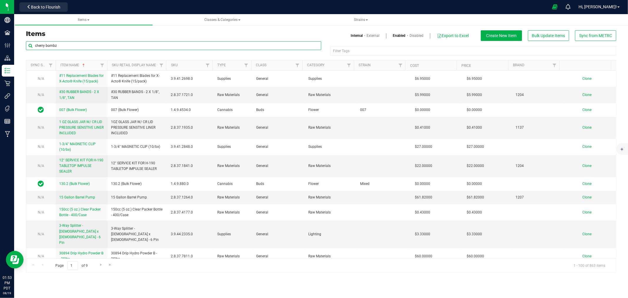
type input "cherry bombz"
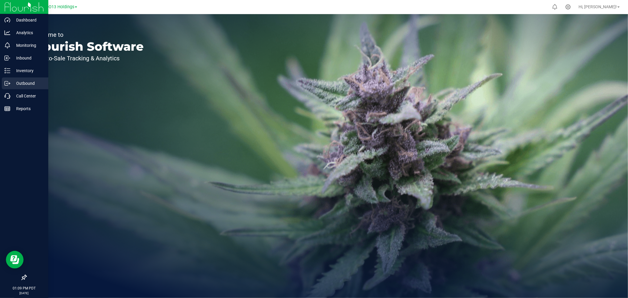
click at [6, 84] on icon at bounding box center [7, 83] width 6 height 6
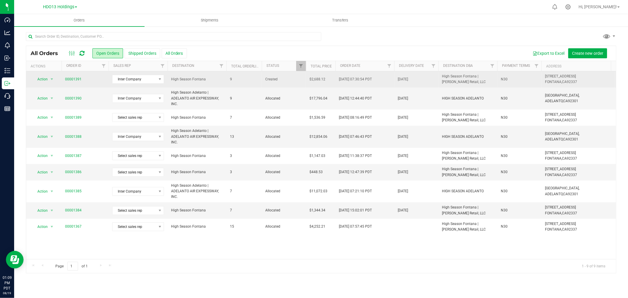
click at [69, 75] on td "00001391" at bounding box center [85, 79] width 47 height 16
click at [68, 75] on td "00001391" at bounding box center [85, 79] width 47 height 16
click at [69, 75] on td "00001391" at bounding box center [85, 79] width 47 height 16
click at [69, 79] on link "00001391" at bounding box center [73, 80] width 16 height 6
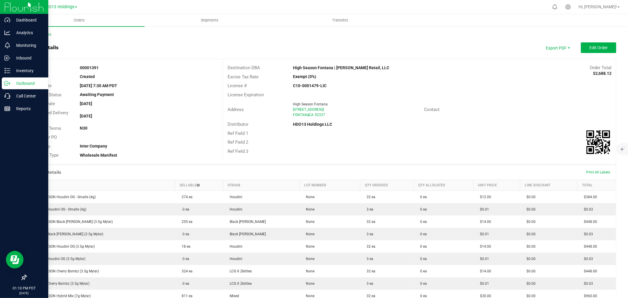
click at [5, 82] on icon at bounding box center [7, 83] width 6 height 6
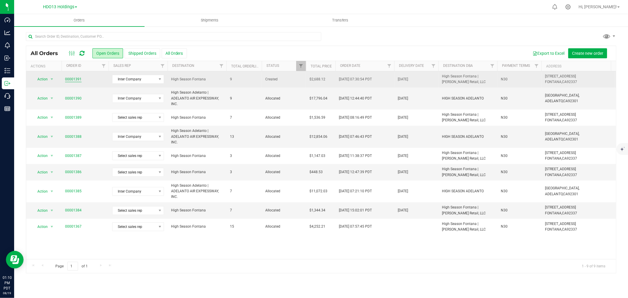
click at [66, 77] on link "00001391" at bounding box center [73, 80] width 16 height 6
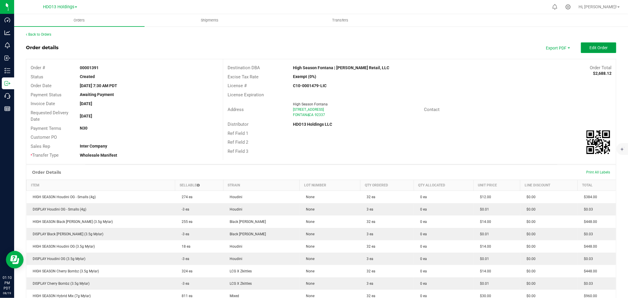
click at [581, 49] on button "Edit Order" at bounding box center [598, 47] width 35 height 11
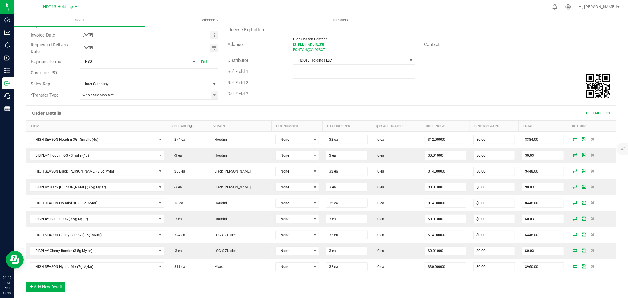
scroll to position [166, 0]
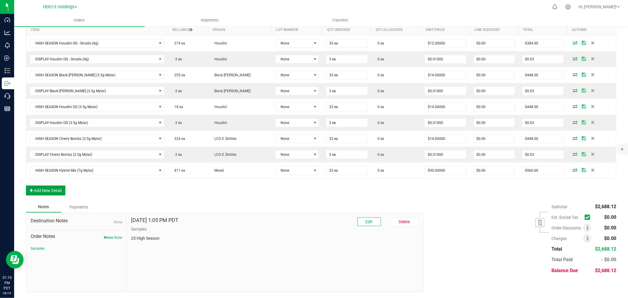
click at [41, 190] on button "Add New Detail" at bounding box center [45, 190] width 39 height 10
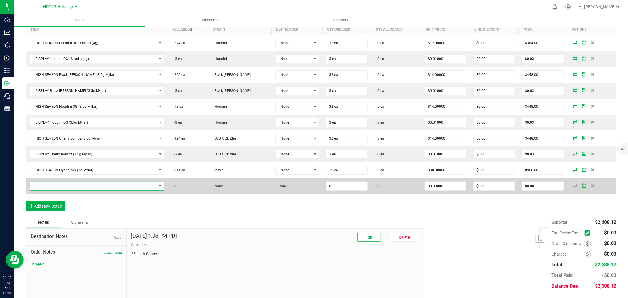
click at [43, 183] on span "NO DATA FOUND" at bounding box center [93, 186] width 127 height 8
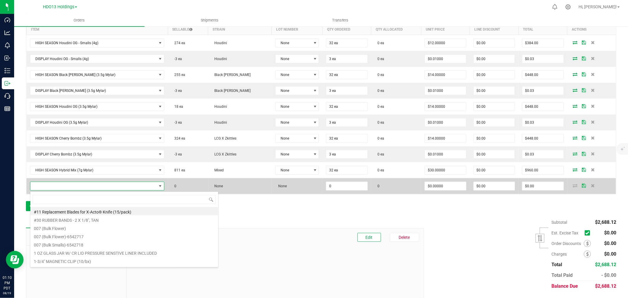
scroll to position [9, 119]
type input "hybrid"
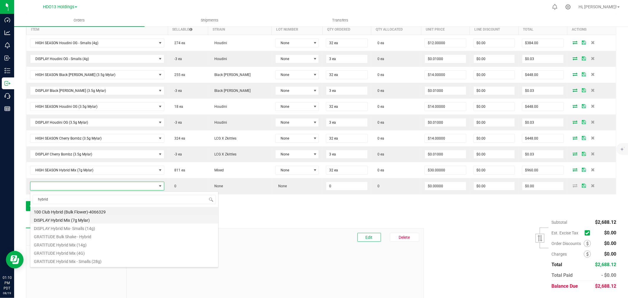
click at [77, 222] on li "DISPLAY Hybrid Mix (7g Mylar)" at bounding box center [124, 219] width 188 height 8
type input "0 ea"
type input "$0.01000"
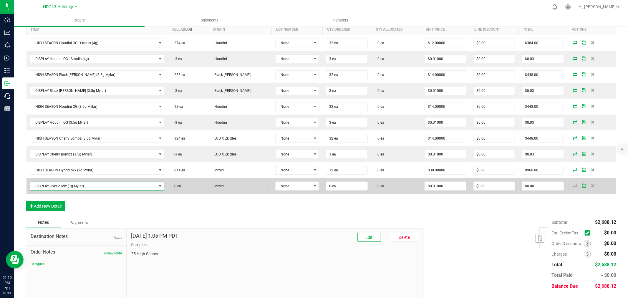
click at [337, 191] on td "0 ea" at bounding box center [346, 186] width 49 height 16
click at [336, 47] on span "0 ea" at bounding box center [347, 43] width 42 height 9
click at [335, 190] on input "0" at bounding box center [346, 186] width 41 height 8
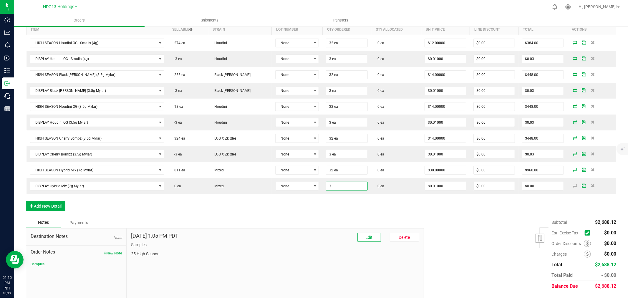
type input "3 ea"
type input "$0.03"
click at [330, 204] on div "Order Details Print All Labels Item Sellable Strain Lot Number Qty Ordered Qty …" at bounding box center [321, 113] width 590 height 208
click at [39, 204] on button "Add New Detail" at bounding box center [45, 206] width 39 height 10
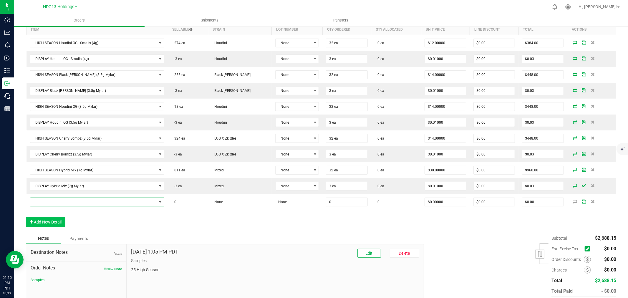
click at [46, 198] on span "NO DATA FOUND" at bounding box center [93, 202] width 127 height 8
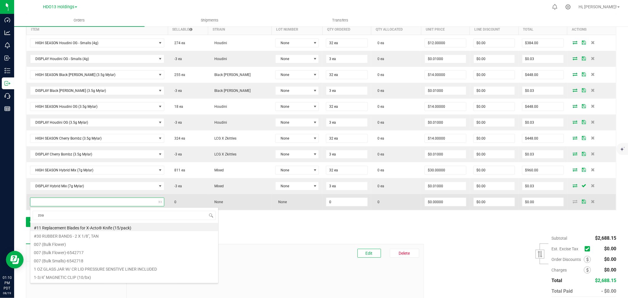
type input "zoap"
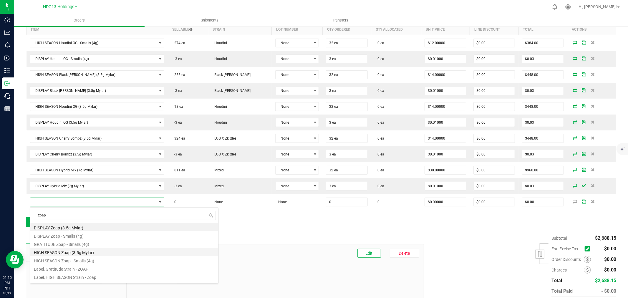
click at [87, 254] on li "HIGH SEASON Zoap (3.5g Mylar)" at bounding box center [124, 252] width 188 height 8
type input "0 ea"
type input "$14.00000"
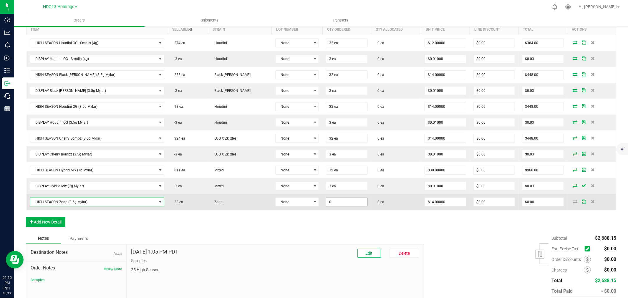
click at [326, 201] on input "0" at bounding box center [346, 202] width 41 height 8
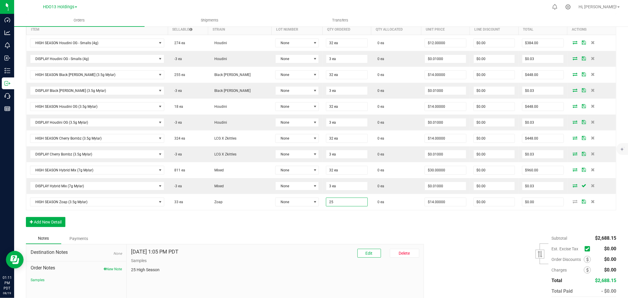
type input "25 ea"
type input "$350.00"
click at [318, 214] on div "Order Details Print All Labels Item Sellable Strain Lot Number Qty Ordered Qty …" at bounding box center [321, 121] width 590 height 224
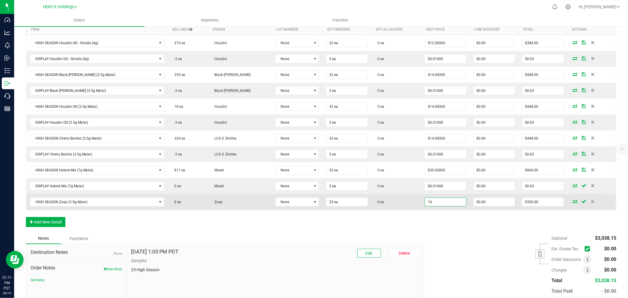
click at [435, 201] on input "14" at bounding box center [445, 202] width 41 height 8
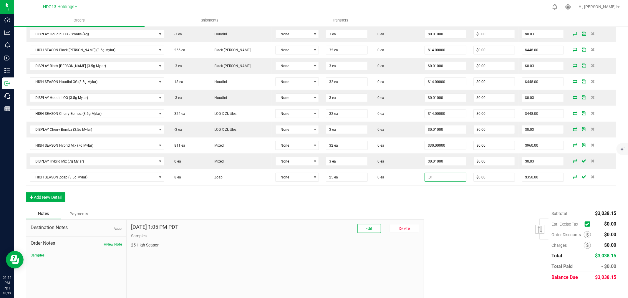
scroll to position [198, 0]
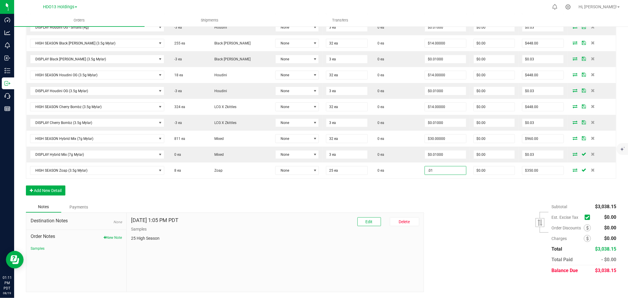
type input "$0.01000"
type input "$0.25"
click at [360, 226] on p "Samples" at bounding box center [275, 229] width 288 height 6
click at [367, 224] on button "Edit" at bounding box center [369, 221] width 24 height 9
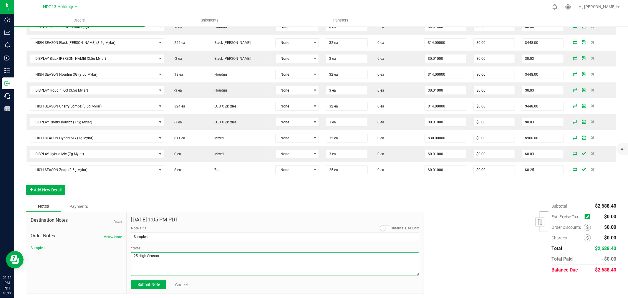
click at [238, 275] on textarea "* Note" at bounding box center [275, 264] width 288 height 24
click at [194, 239] on input "Samples" at bounding box center [275, 236] width 288 height 9
click at [194, 267] on textarea "* Note" at bounding box center [275, 264] width 288 height 24
type textarea "25 High Season Zoap (3.5g Mylar) for [DATE] Goodie Bags"
click at [151, 285] on span "Submit Note" at bounding box center [148, 284] width 23 height 5
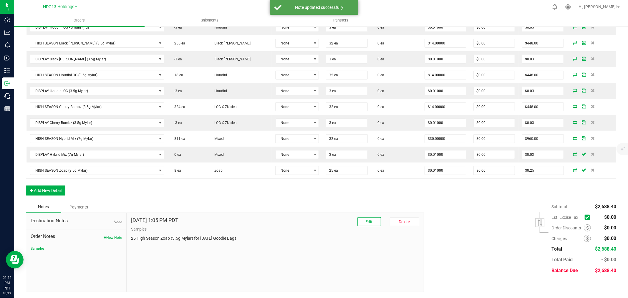
click at [357, 191] on div "Order Details Print All Labels Item Sellable Strain Lot Number Qty Ordered Qty …" at bounding box center [321, 89] width 590 height 224
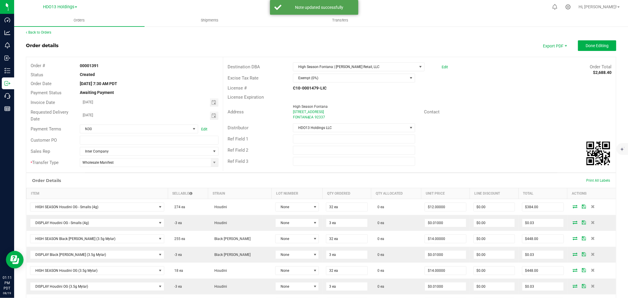
scroll to position [0, 0]
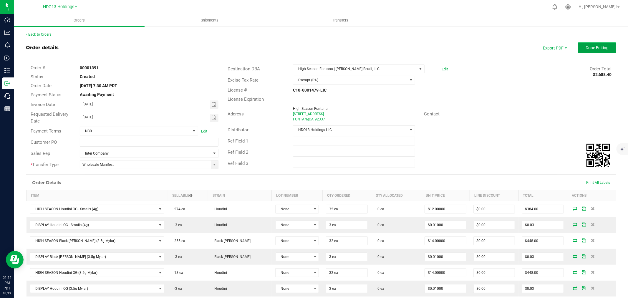
click at [586, 49] on span "Done Editing" at bounding box center [597, 47] width 23 height 5
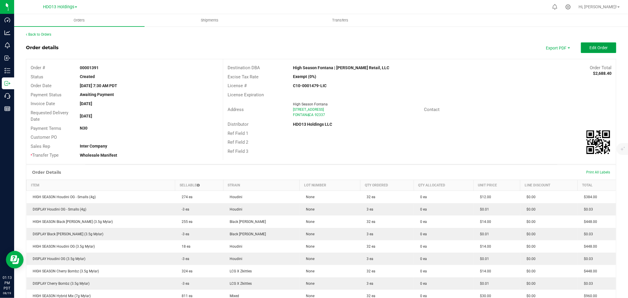
click at [582, 48] on button "Edit Order" at bounding box center [598, 47] width 35 height 11
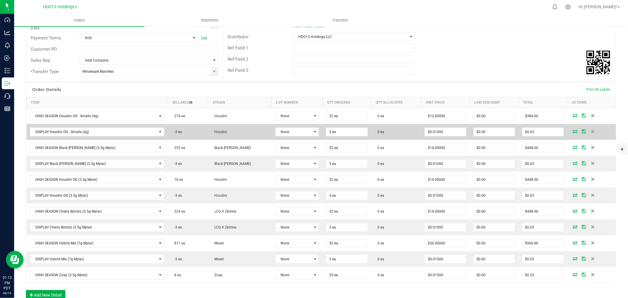
scroll to position [131, 0]
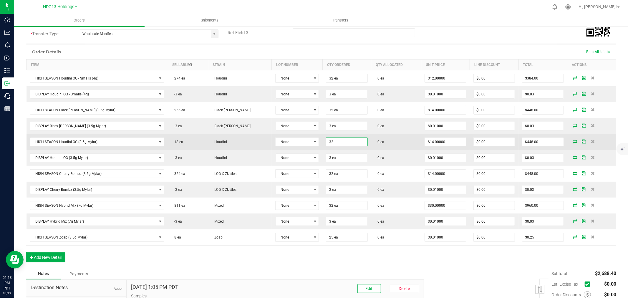
click at [326, 142] on input "32" at bounding box center [346, 142] width 41 height 8
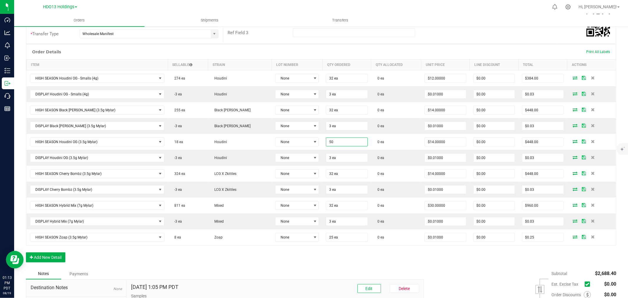
type input "50 ea"
type input "$700.00"
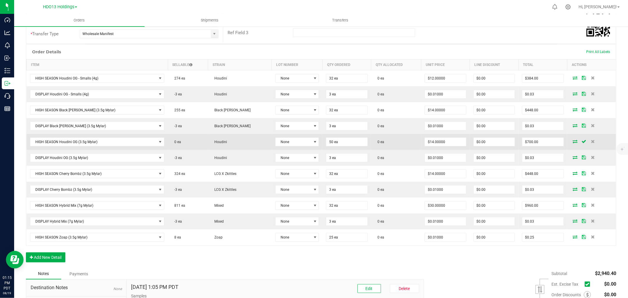
click at [573, 141] on icon at bounding box center [575, 142] width 5 height 4
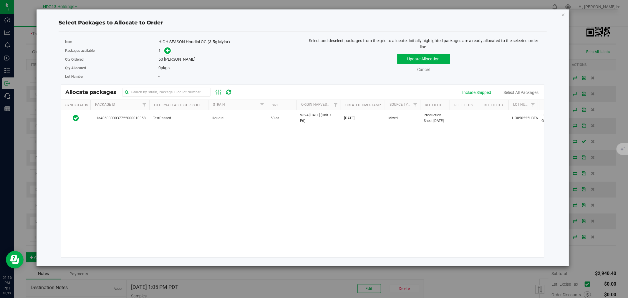
click at [558, 14] on div "Select Packages to Allocate to Order Item HIGH SEASON Houdini OG (3.5g Mylar) P…" at bounding box center [302, 137] width 523 height 257
click at [564, 14] on icon "button" at bounding box center [563, 14] width 4 height 7
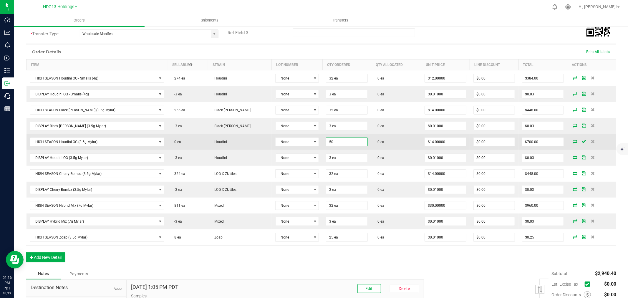
click at [326, 145] on input "50" at bounding box center [346, 142] width 41 height 8
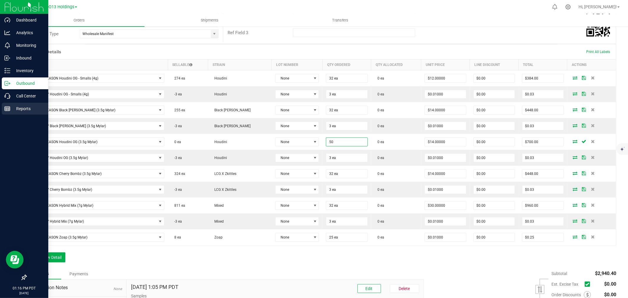
type input "50 ea"
click at [8, 105] on div "Reports" at bounding box center [25, 109] width 47 height 12
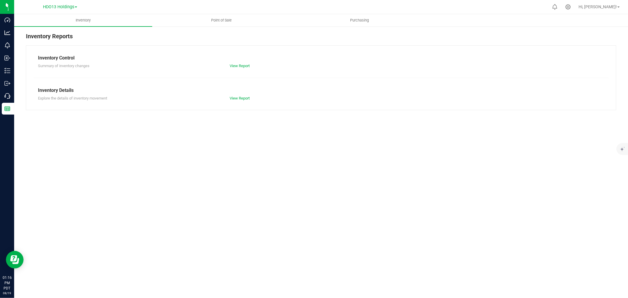
drag, startPoint x: 265, startPoint y: 154, endPoint x: 208, endPoint y: 66, distance: 104.8
click at [264, 154] on div "Inventory Point of Sale Purchasing Inventory Reports Inventory Control Summary …" at bounding box center [321, 156] width 614 height 284
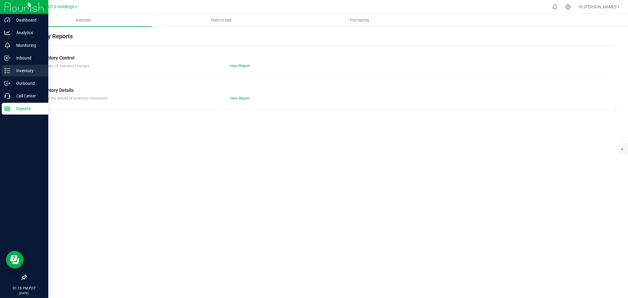
click at [18, 74] on p "Inventory" at bounding box center [27, 70] width 35 height 7
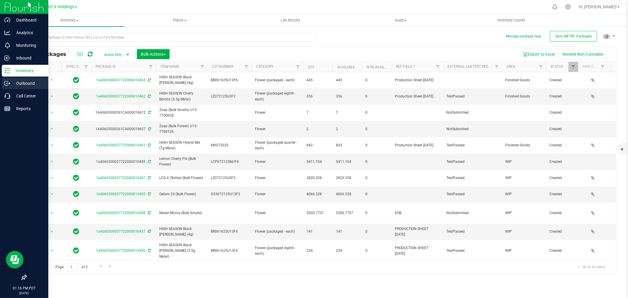
click at [17, 81] on p "Outbound" at bounding box center [27, 83] width 35 height 7
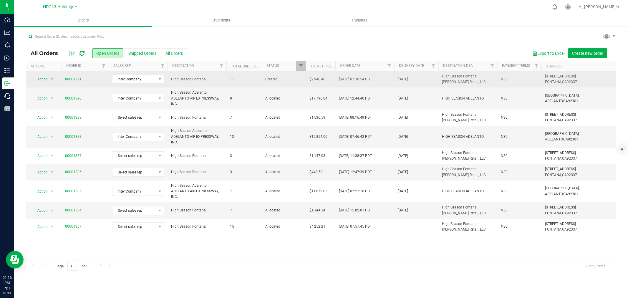
click at [75, 80] on link "00001391" at bounding box center [73, 80] width 16 height 6
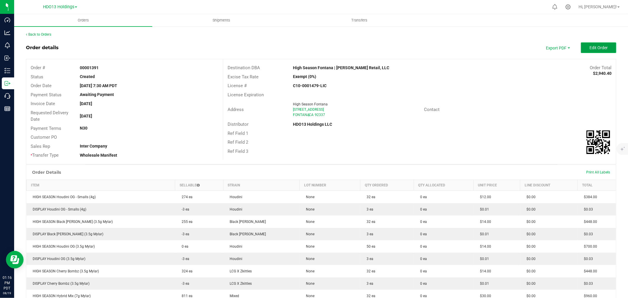
click at [592, 49] on span "Edit Order" at bounding box center [598, 47] width 18 height 5
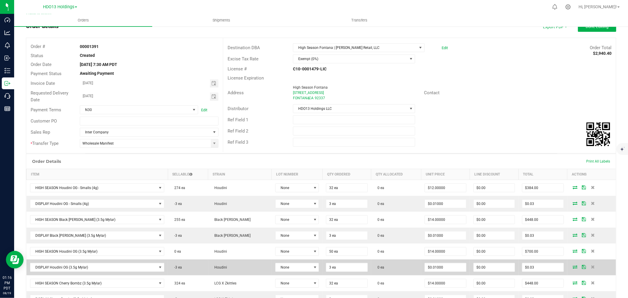
scroll to position [33, 0]
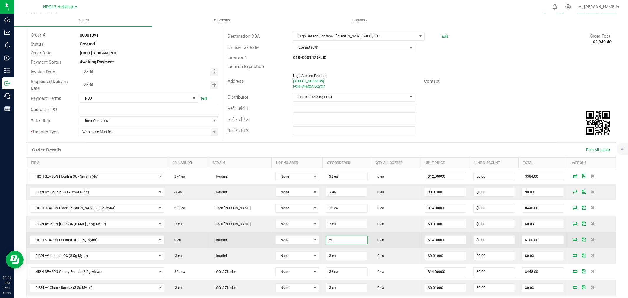
click at [326, 239] on input "50" at bounding box center [346, 240] width 41 height 8
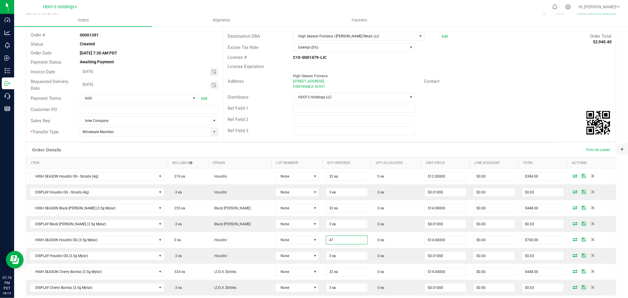
type input "47 ea"
type input "$658.00"
click at [435, 132] on div "Ref Field 3" at bounding box center [419, 130] width 393 height 11
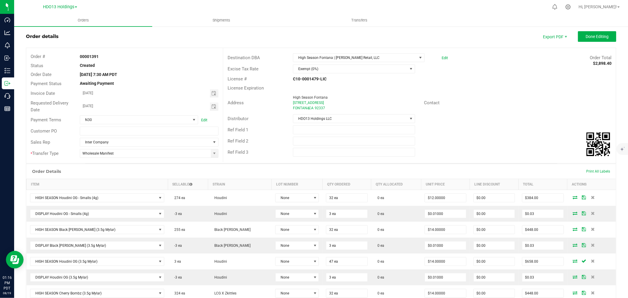
scroll to position [0, 0]
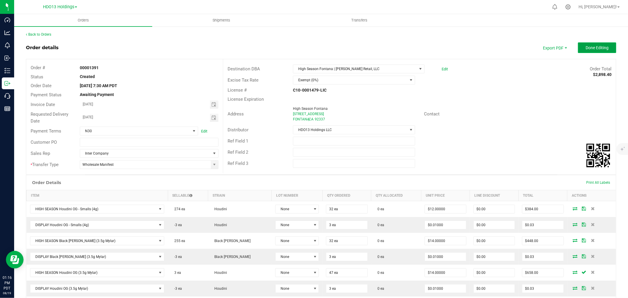
click at [586, 46] on span "Done Editing" at bounding box center [597, 47] width 23 height 5
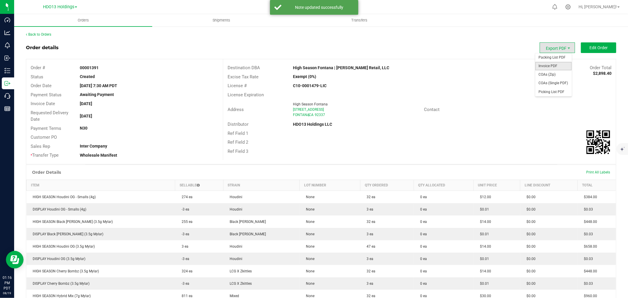
click at [556, 63] on span "Invoice PDF" at bounding box center [553, 66] width 37 height 9
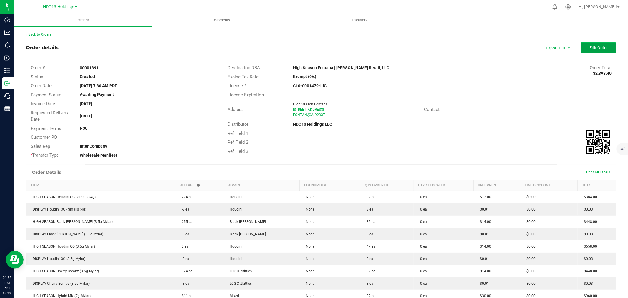
click at [599, 45] on span "Edit Order" at bounding box center [598, 47] width 18 height 5
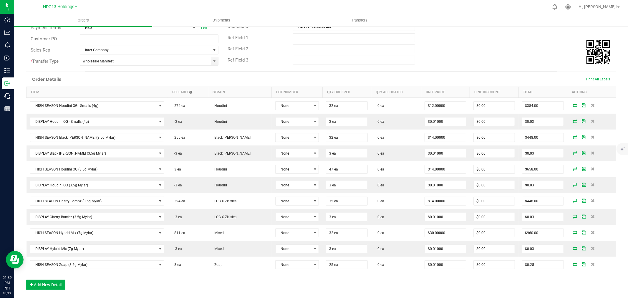
scroll to position [131, 0]
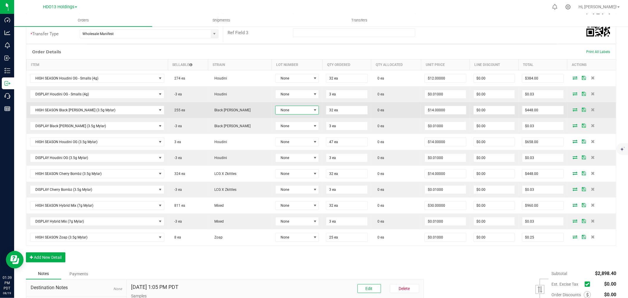
click at [276, 111] on span "None" at bounding box center [294, 110] width 36 height 8
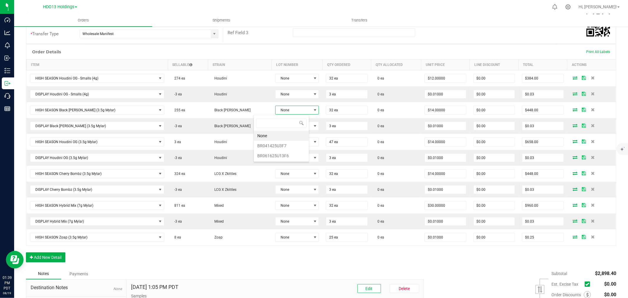
scroll to position [9, 46]
click at [275, 149] on li "BR041425U3F7" at bounding box center [281, 146] width 55 height 10
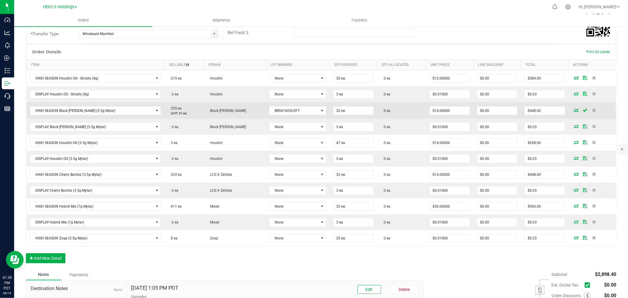
click at [573, 110] on span at bounding box center [576, 110] width 9 height 4
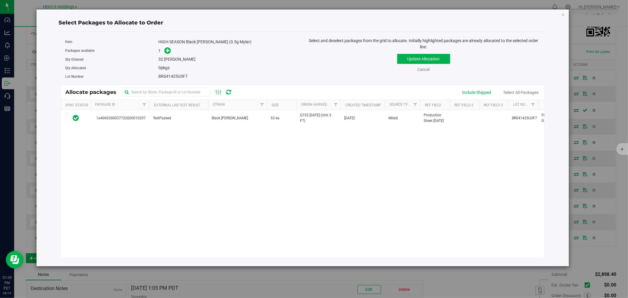
drag, startPoint x: 563, startPoint y: 14, endPoint x: 539, endPoint y: 45, distance: 39.1
click at [563, 14] on icon "button" at bounding box center [563, 14] width 4 height 7
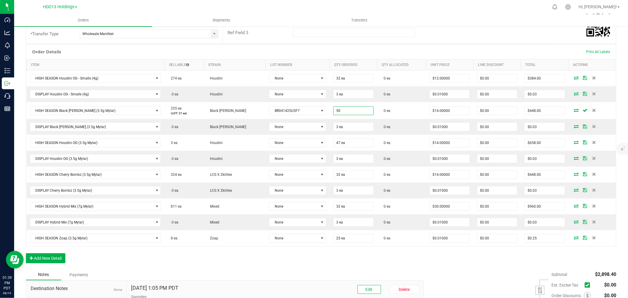
type input "50 ea"
type input "$700.00"
click at [382, 53] on div "Order Details Print All Labels" at bounding box center [321, 51] width 590 height 15
